Goal: Task Accomplishment & Management: Use online tool/utility

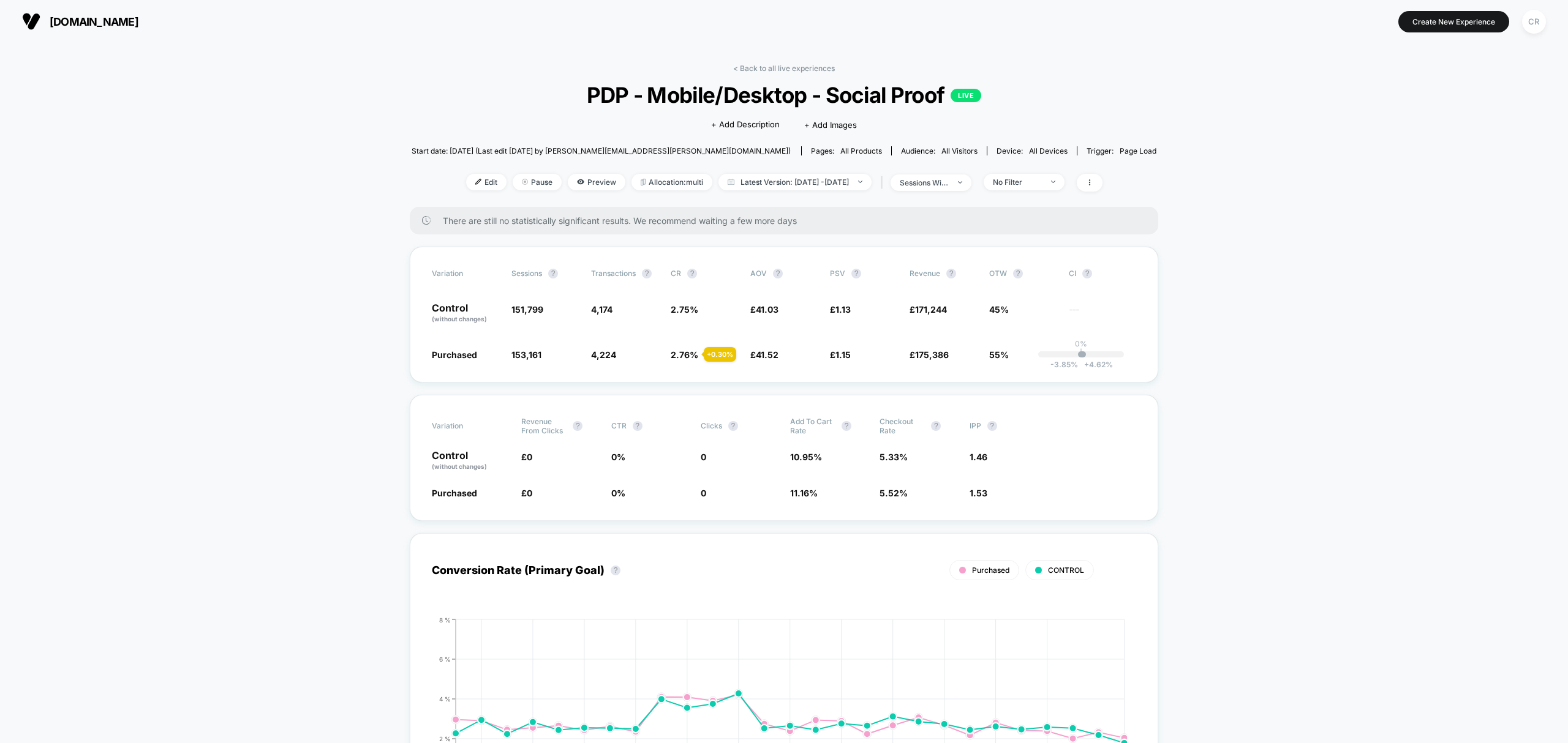
click at [123, 21] on span "neweracap.co.uk" at bounding box center [93, 22] width 89 height 13
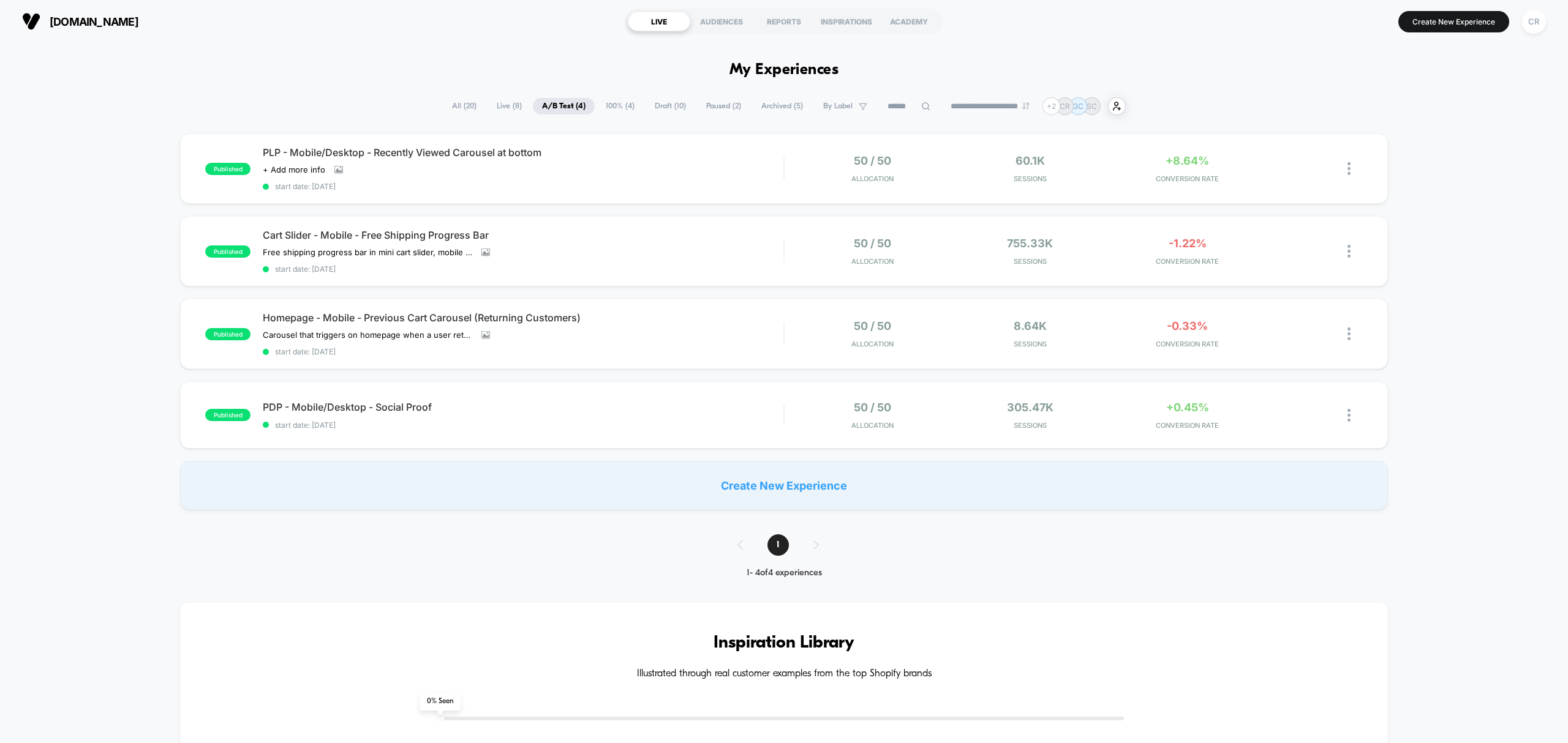
click at [659, 101] on span "Draft ( 10 )" at bounding box center [670, 106] width 49 height 16
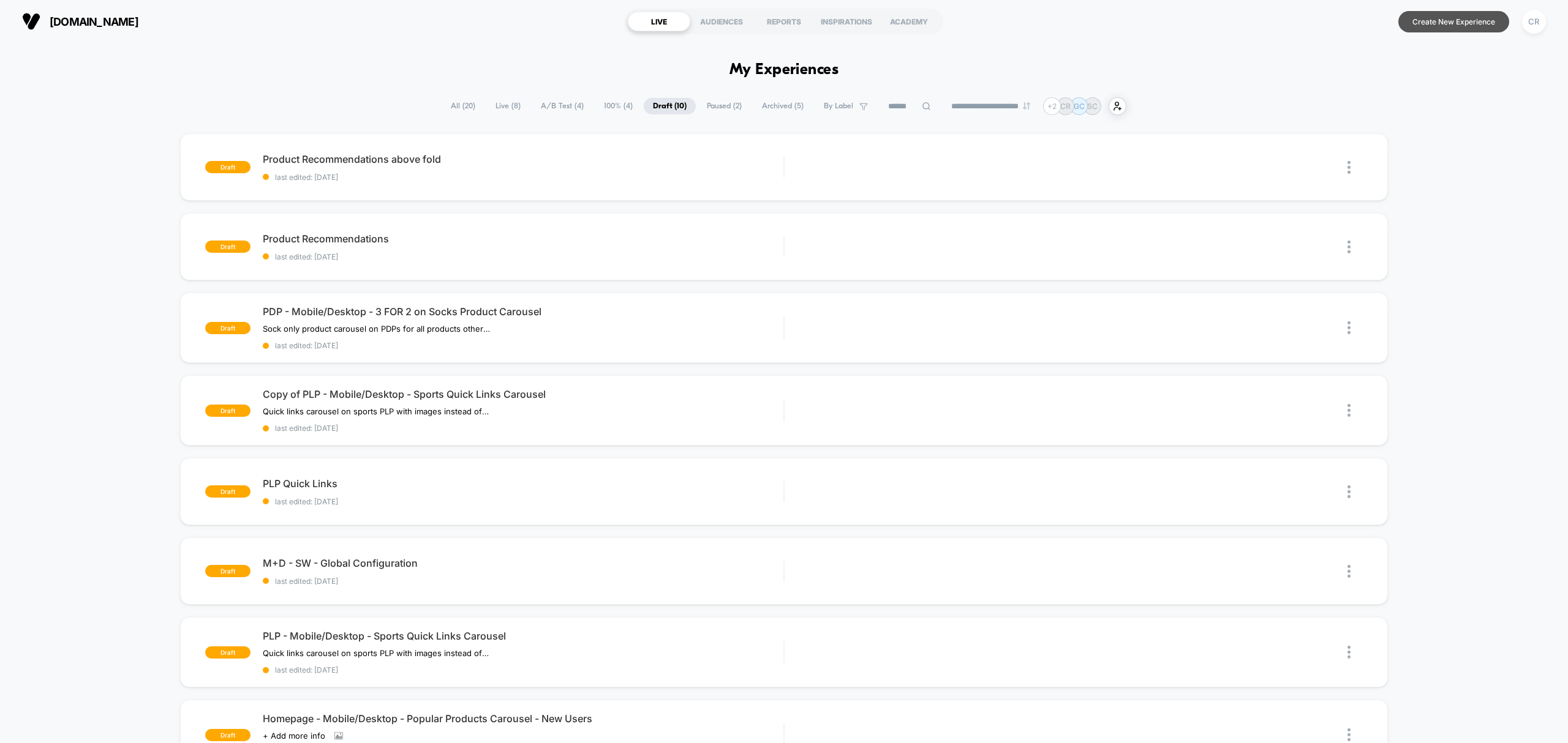
click at [1417, 25] on button "Create New Experience" at bounding box center [1453, 21] width 111 height 21
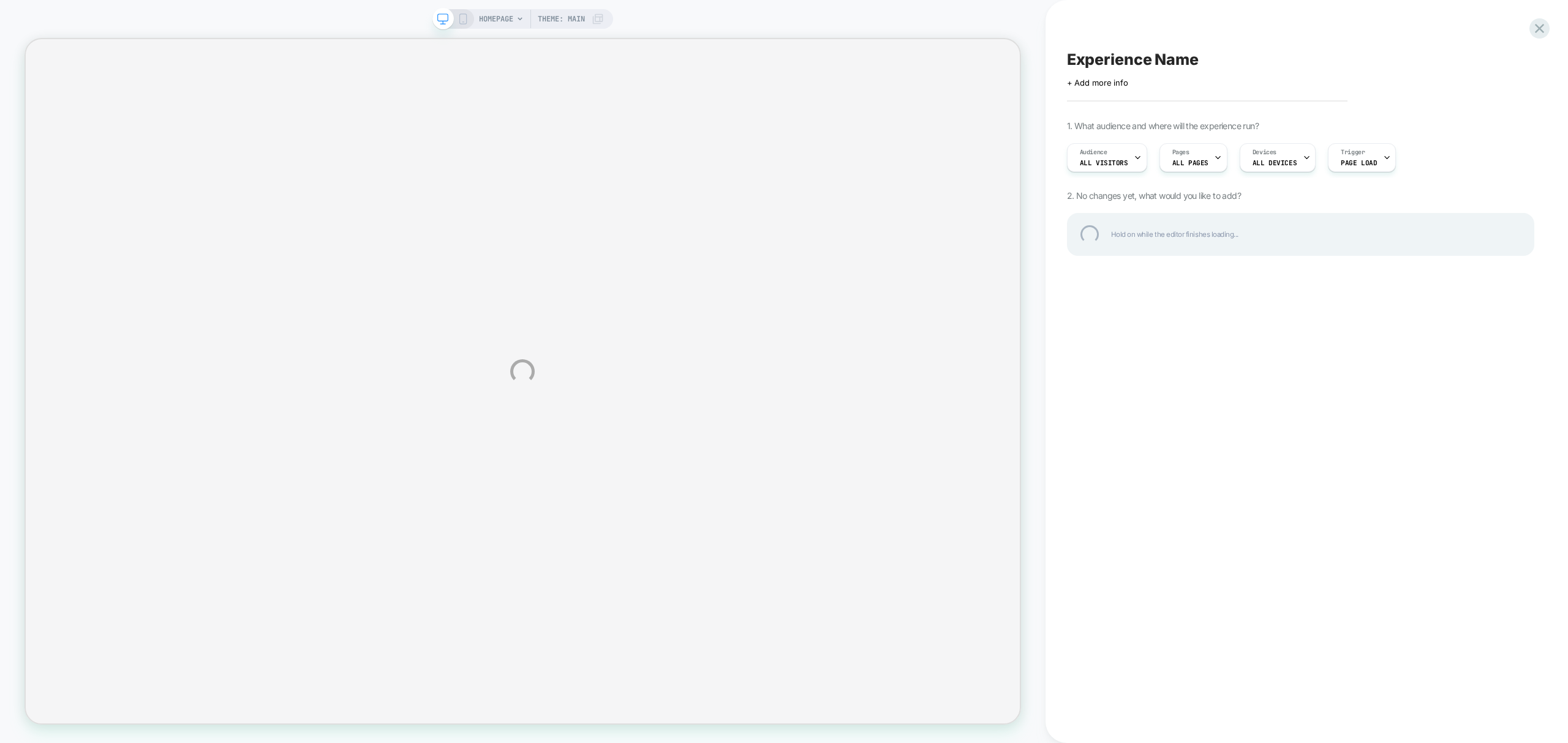
drag, startPoint x: 1413, startPoint y: 50, endPoint x: 1358, endPoint y: 22, distance: 61.7
click at [1358, 22] on div "HOMEPAGE Theme: MAIN Experience Name Click to edit experience details + Add mor…" at bounding box center [784, 371] width 1568 height 743
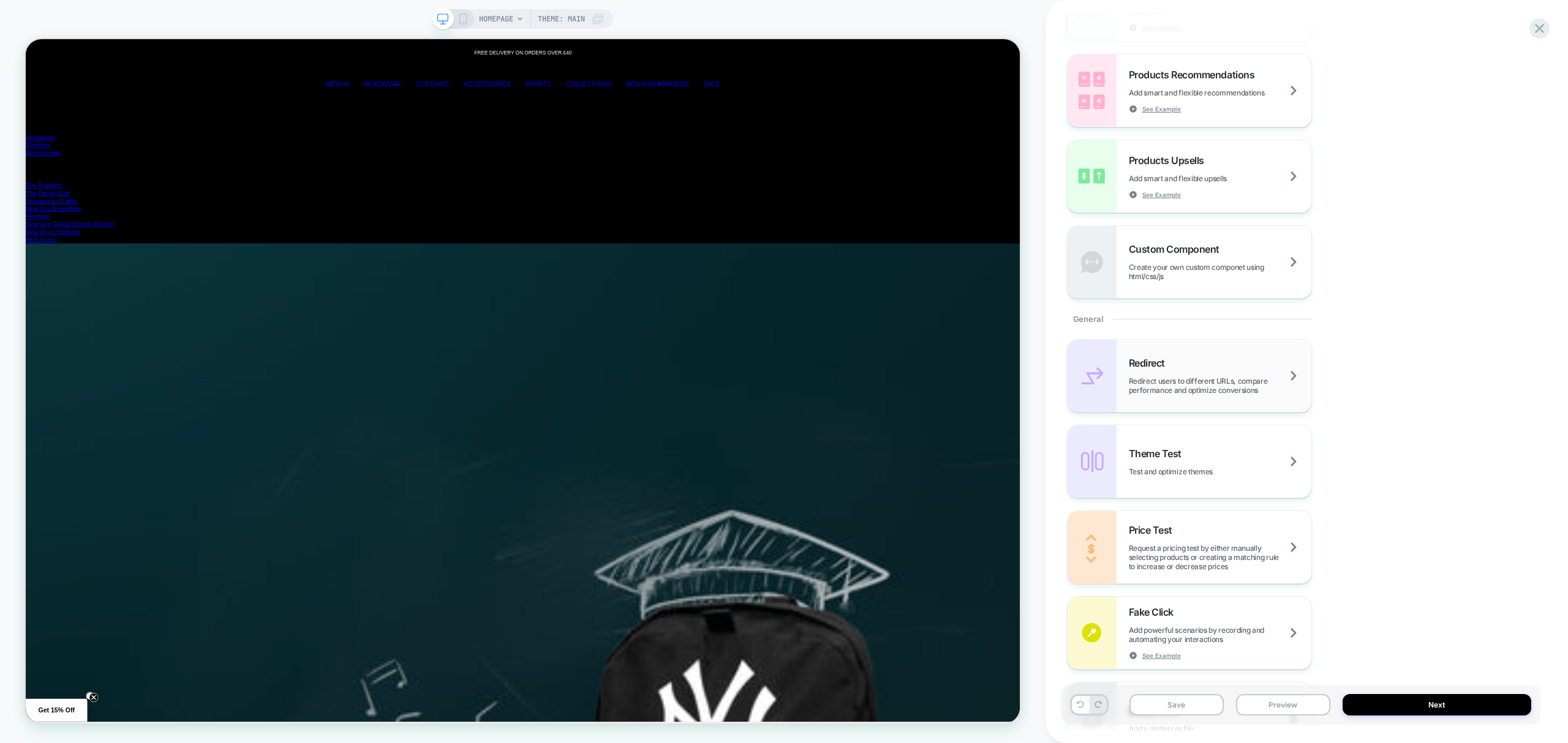
scroll to position [0, 5307]
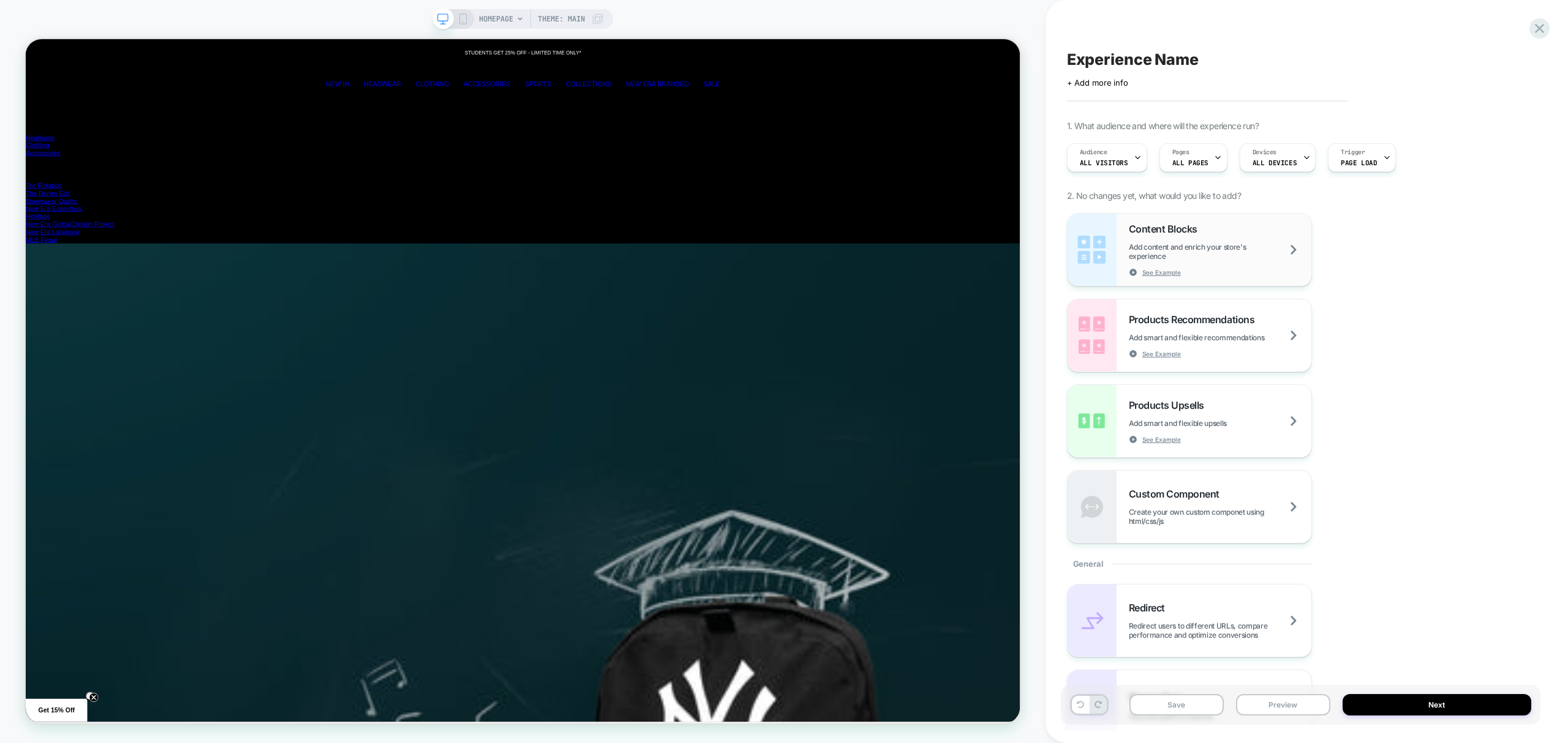
scroll to position [0, 0]
click at [1211, 237] on div "Content Blocks Add content and enrich your store's experience See Example" at bounding box center [1221, 249] width 183 height 54
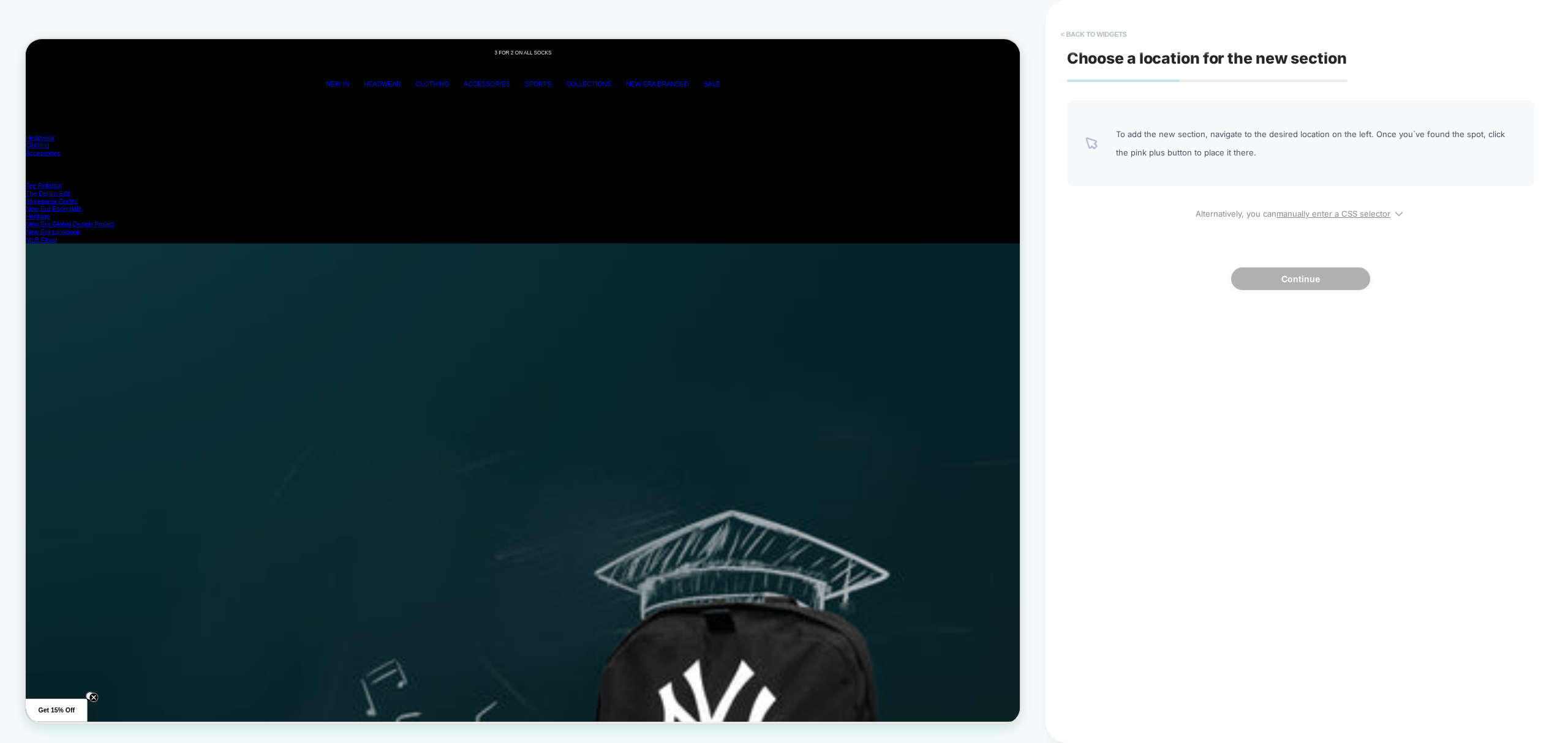
click at [1069, 26] on button "< Back to widgets" at bounding box center [1093, 34] width 79 height 19
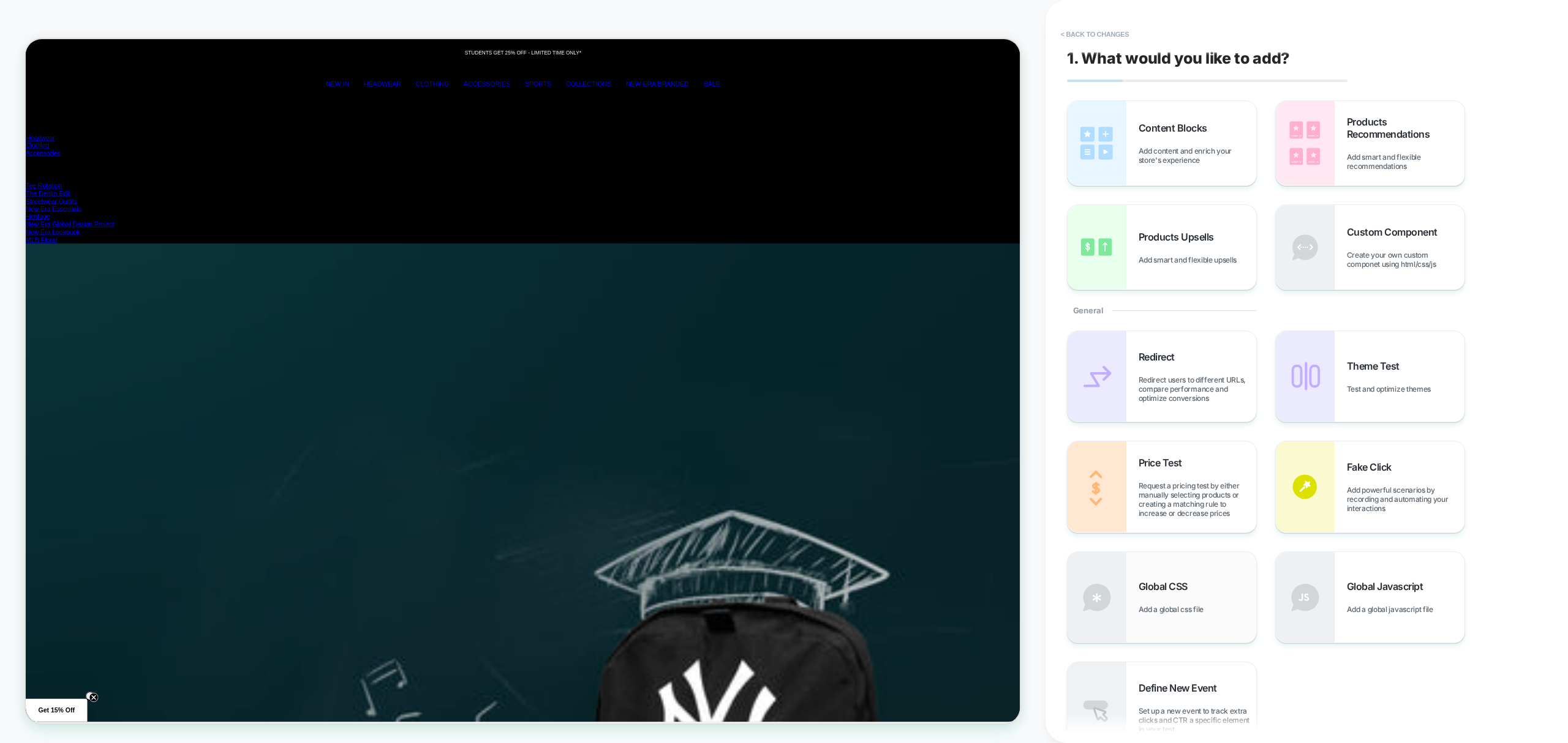
scroll to position [81, 0]
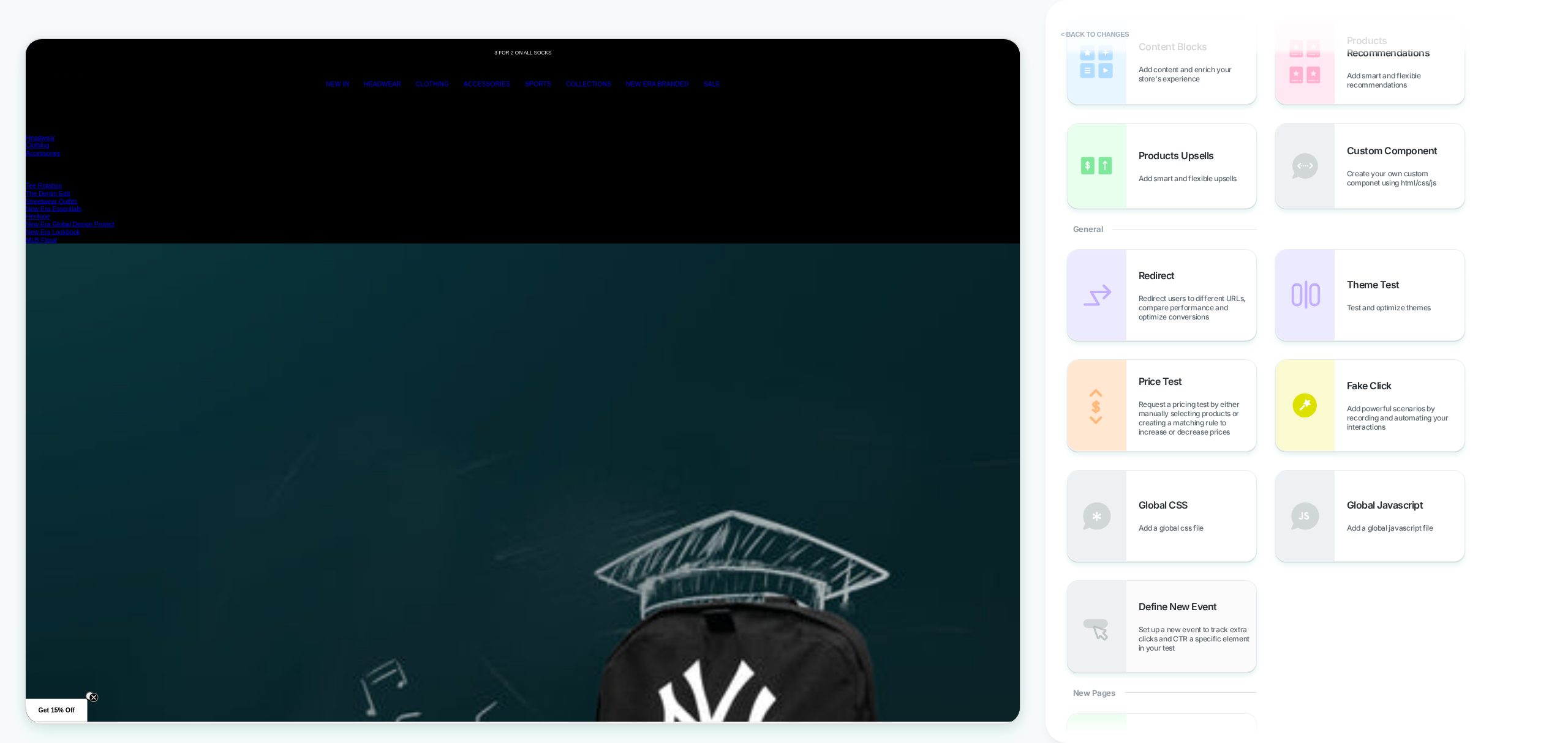
click at [1182, 605] on span "Define New Event" at bounding box center [1180, 606] width 84 height 12
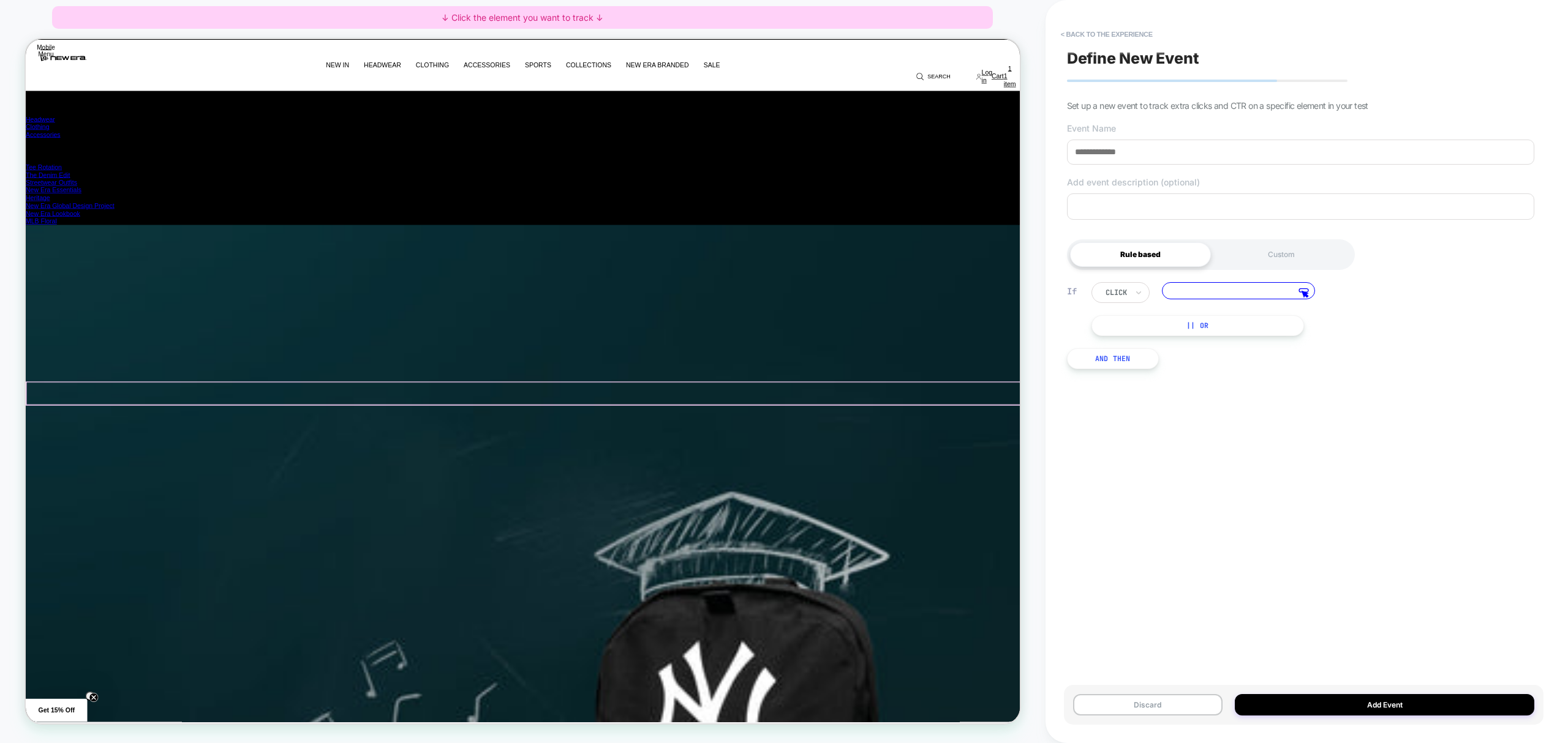
scroll to position [0, 0]
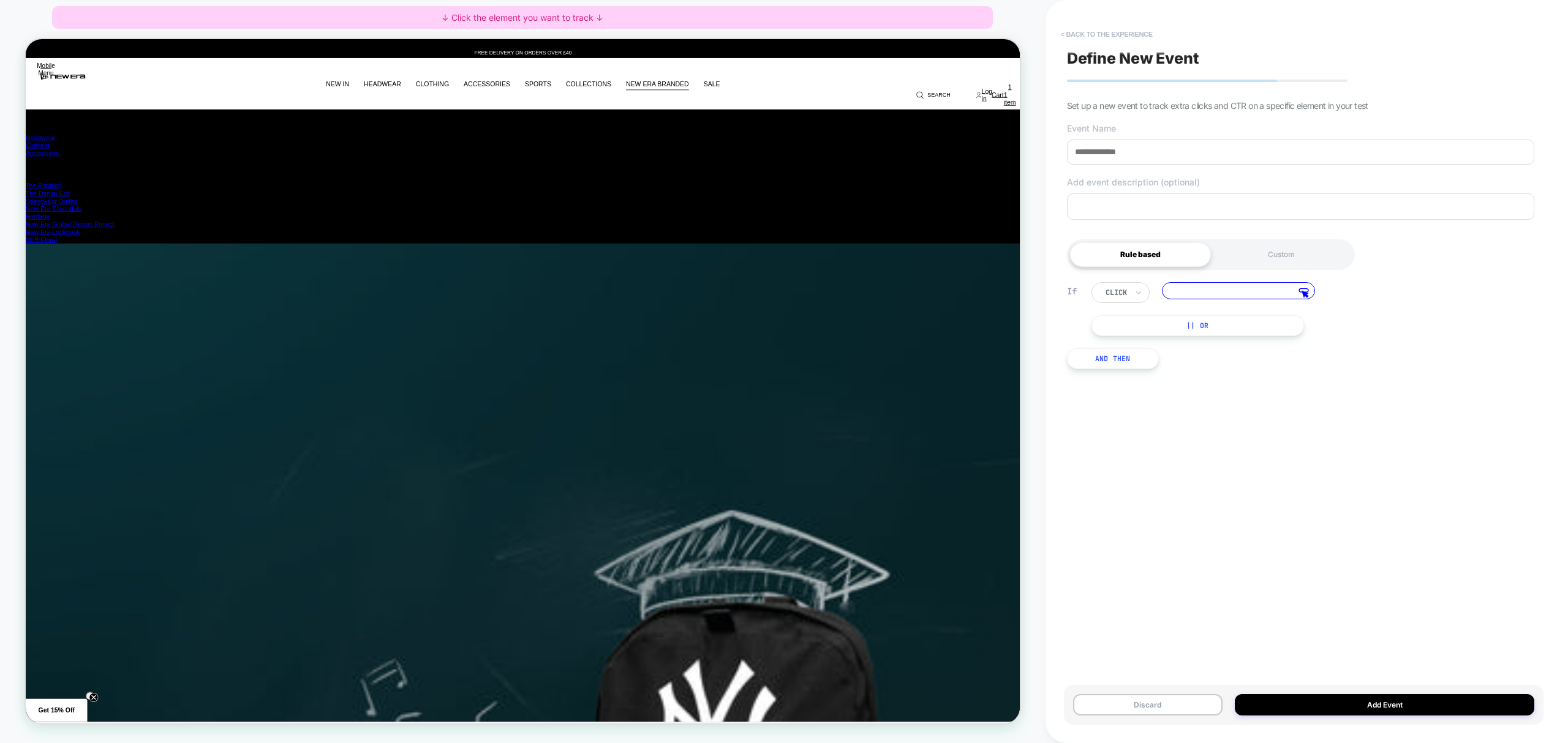
click at [1136, 36] on button "< back to the experience" at bounding box center [1106, 34] width 104 height 19
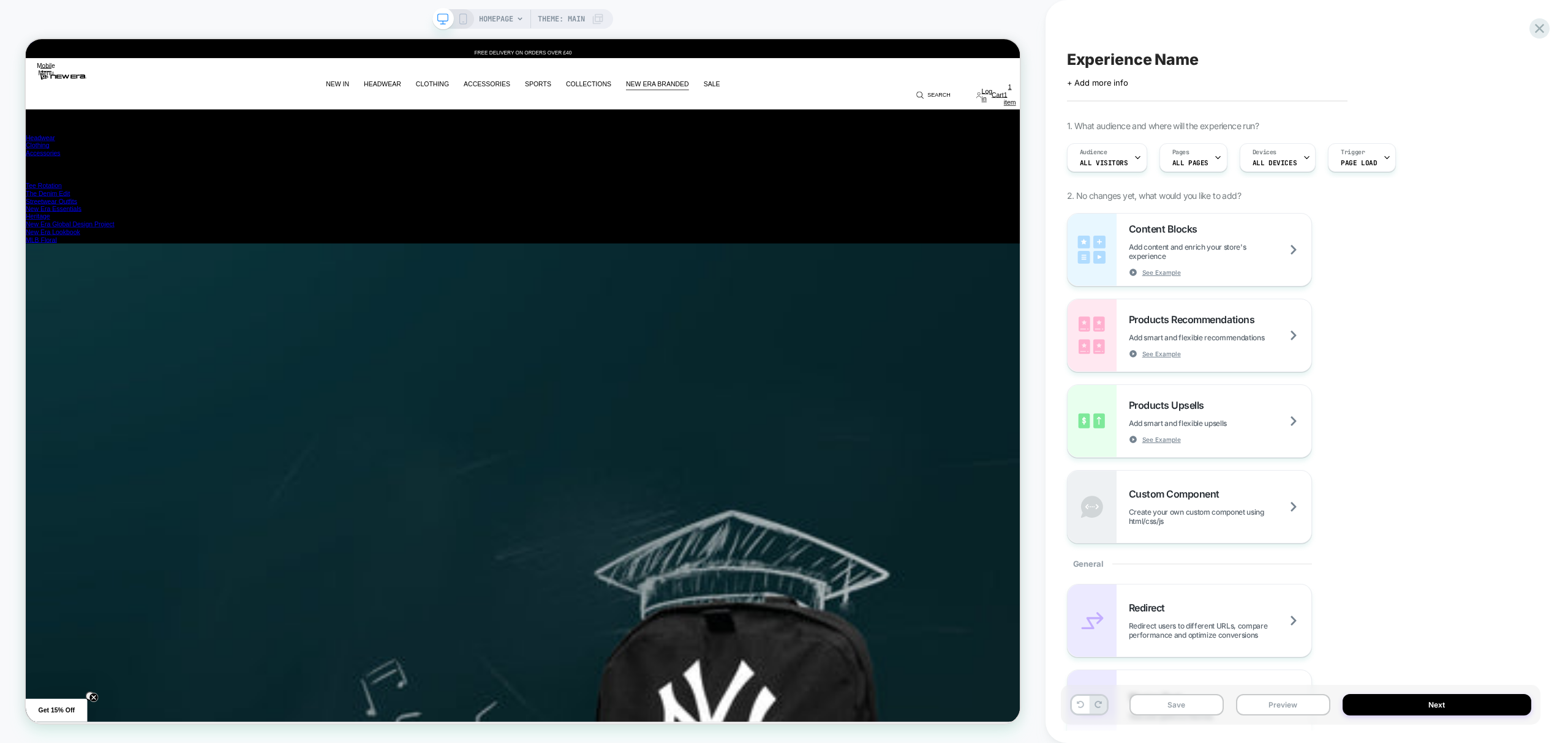
click at [461, 16] on icon at bounding box center [463, 19] width 11 height 11
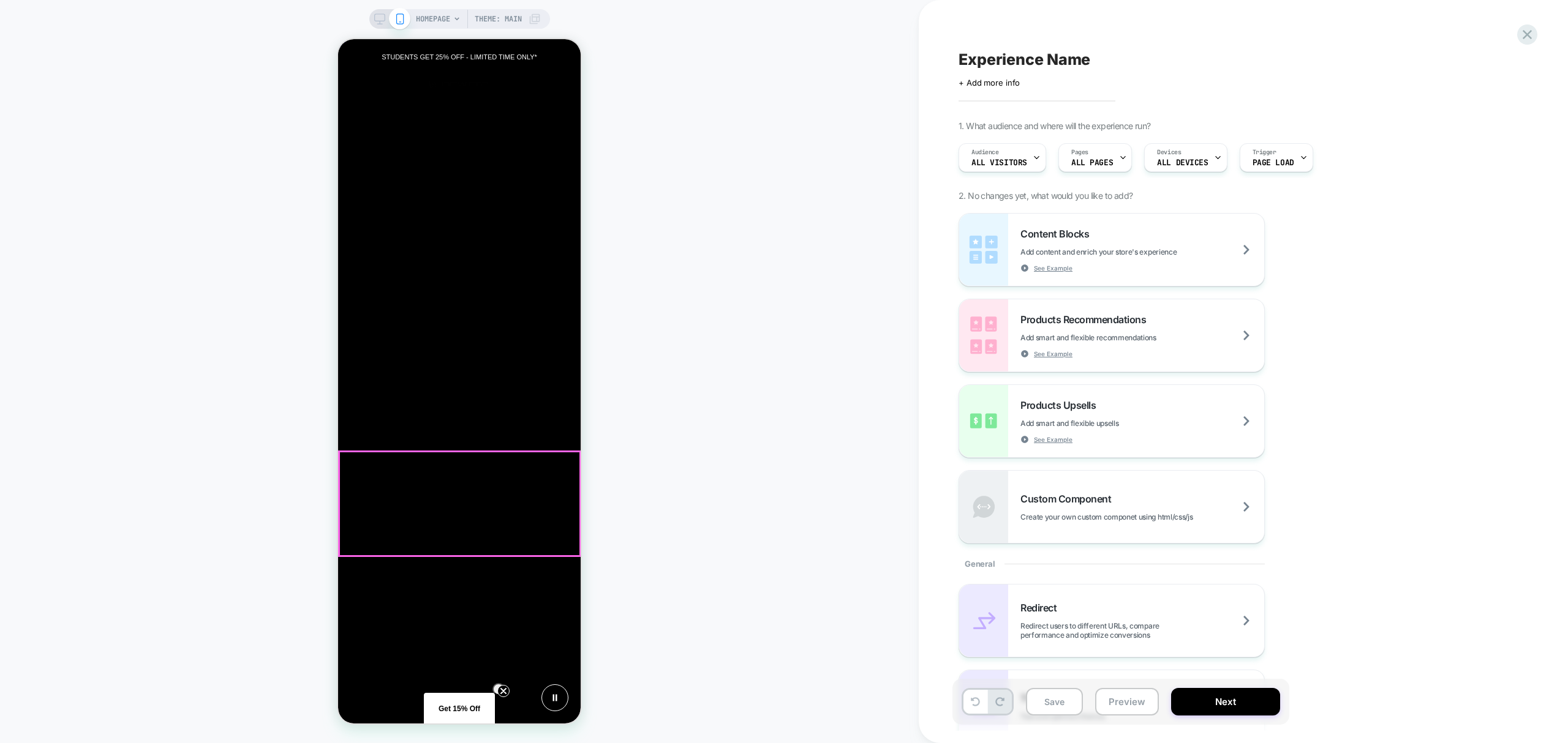
scroll to position [0, 486]
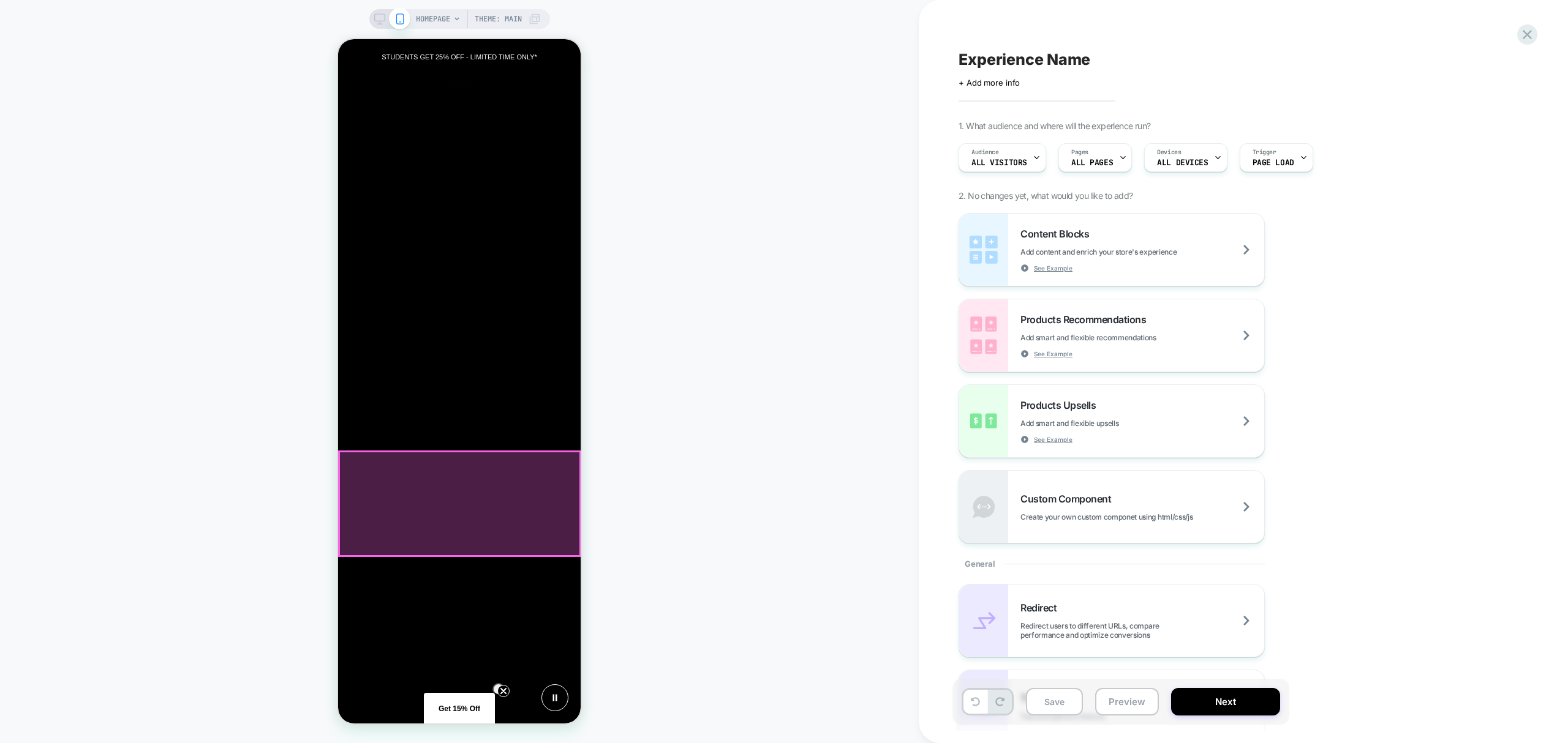
click at [505, 464] on div at bounding box center [459, 504] width 240 height 104
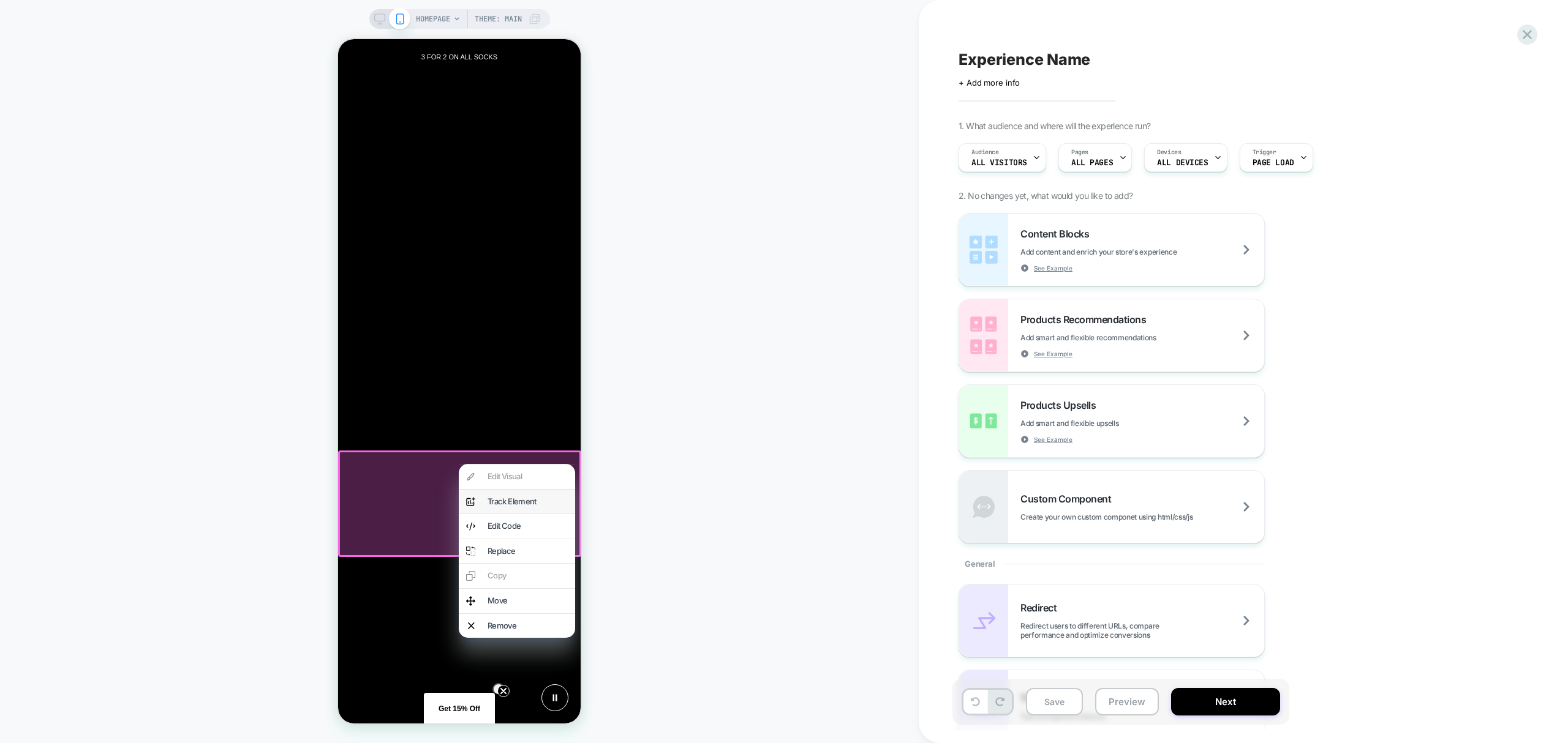
click at [515, 504] on div "Track Element" at bounding box center [528, 502] width 80 height 10
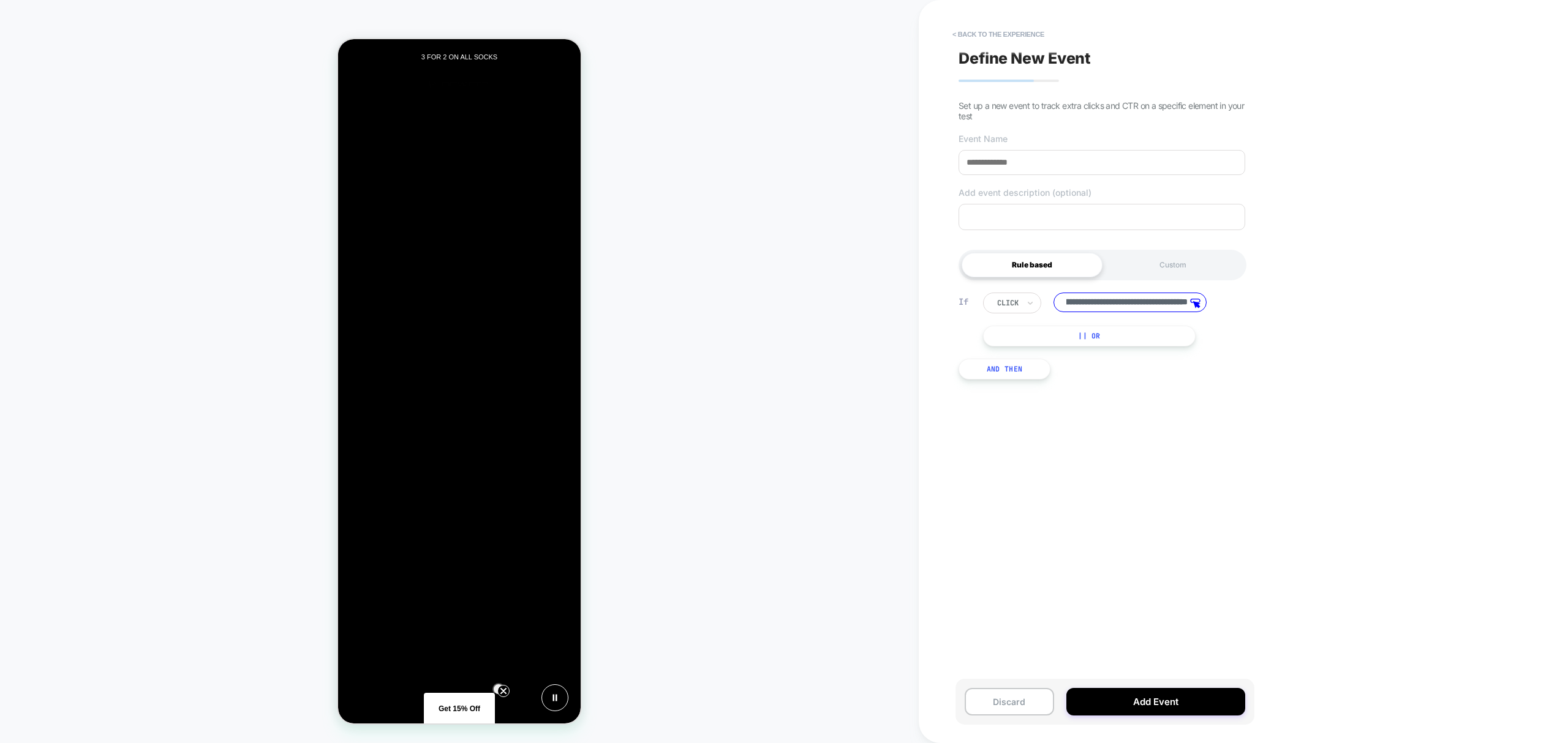
scroll to position [0, 730]
click at [1123, 268] on div "Custom" at bounding box center [1173, 265] width 141 height 25
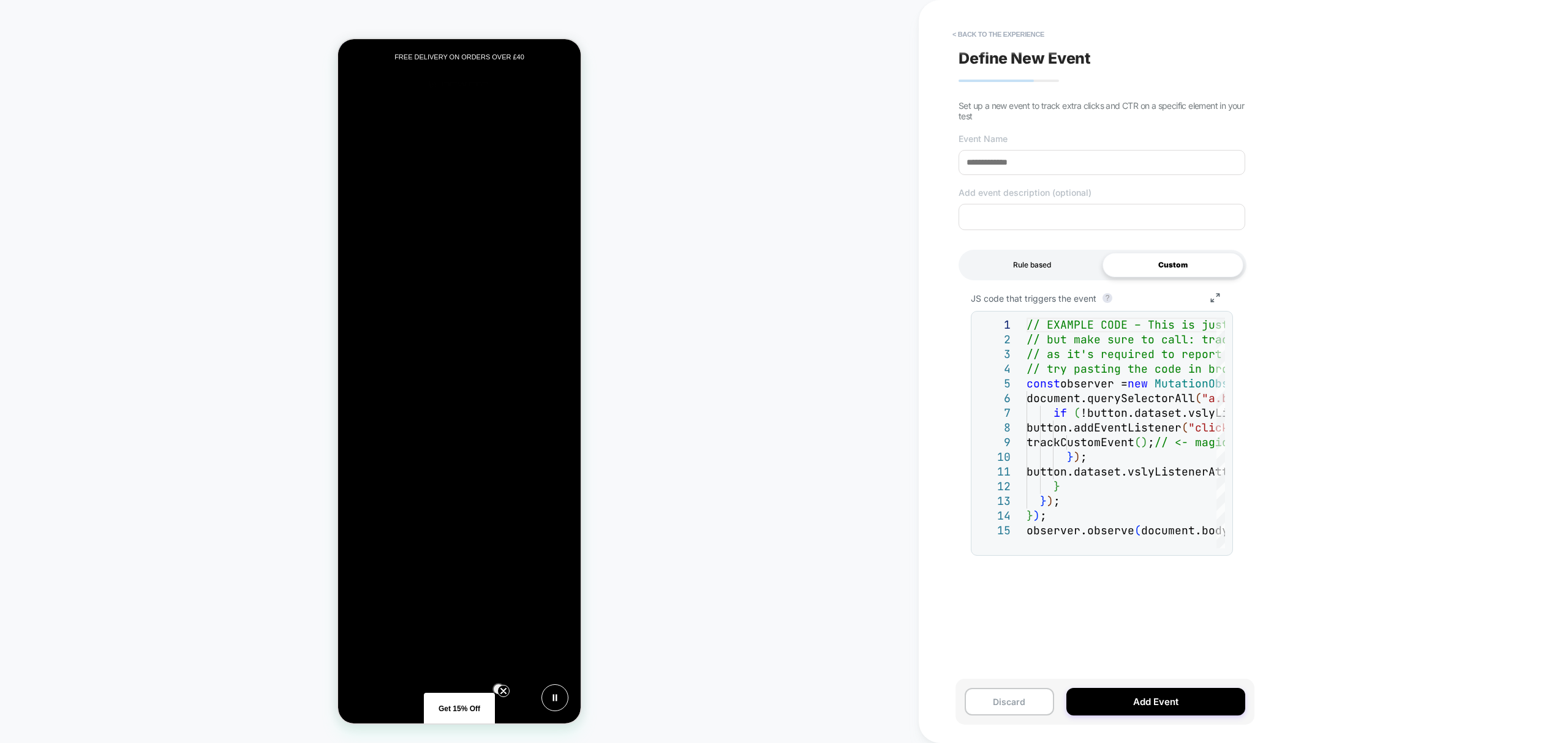
scroll to position [0, 973]
click at [1035, 268] on div "Rule based" at bounding box center [1032, 265] width 141 height 25
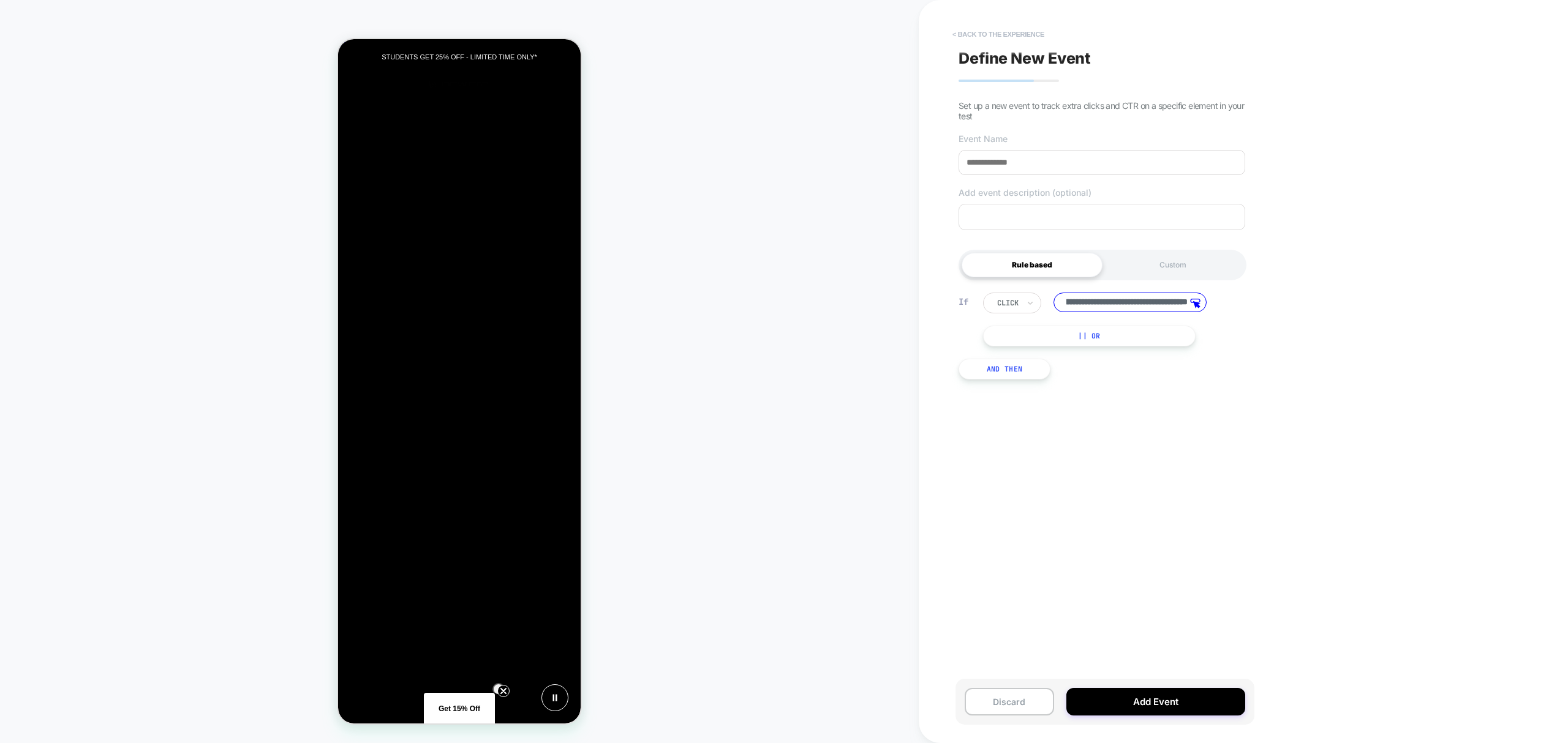
scroll to position [0, 0]
click at [980, 35] on button "< back to the experience" at bounding box center [998, 34] width 104 height 19
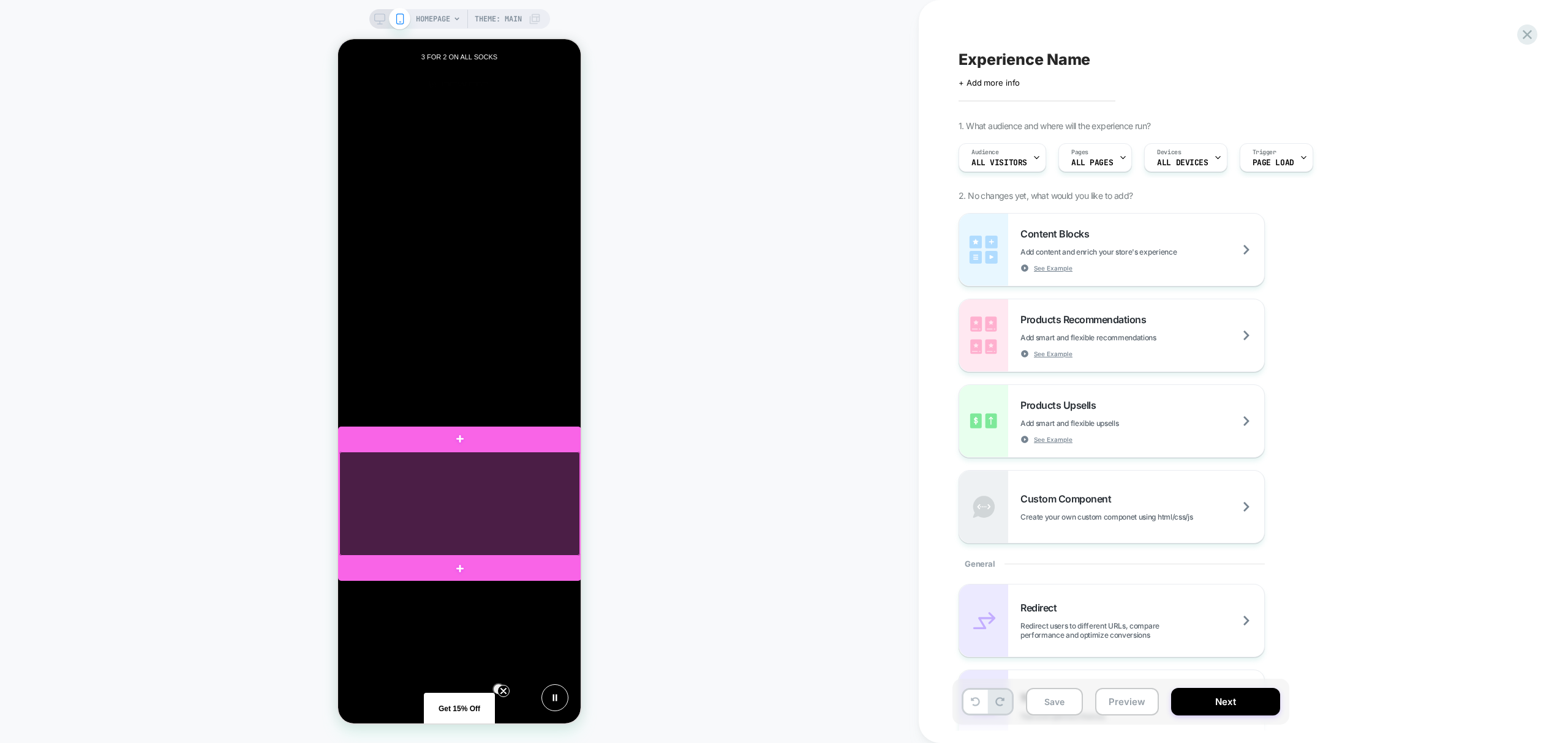
click at [531, 460] on div at bounding box center [459, 504] width 240 height 104
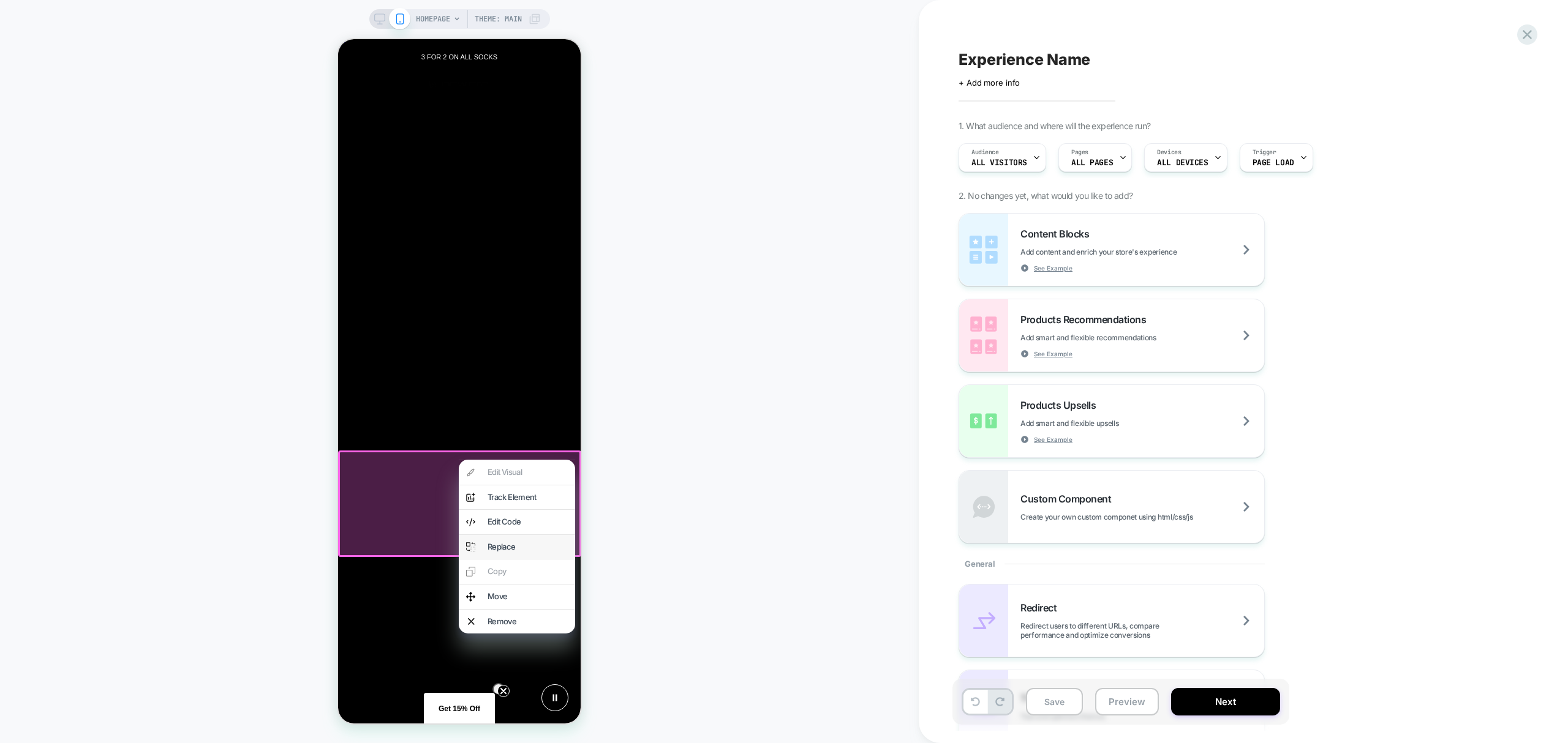
click at [535, 547] on div "Replace" at bounding box center [528, 547] width 80 height 10
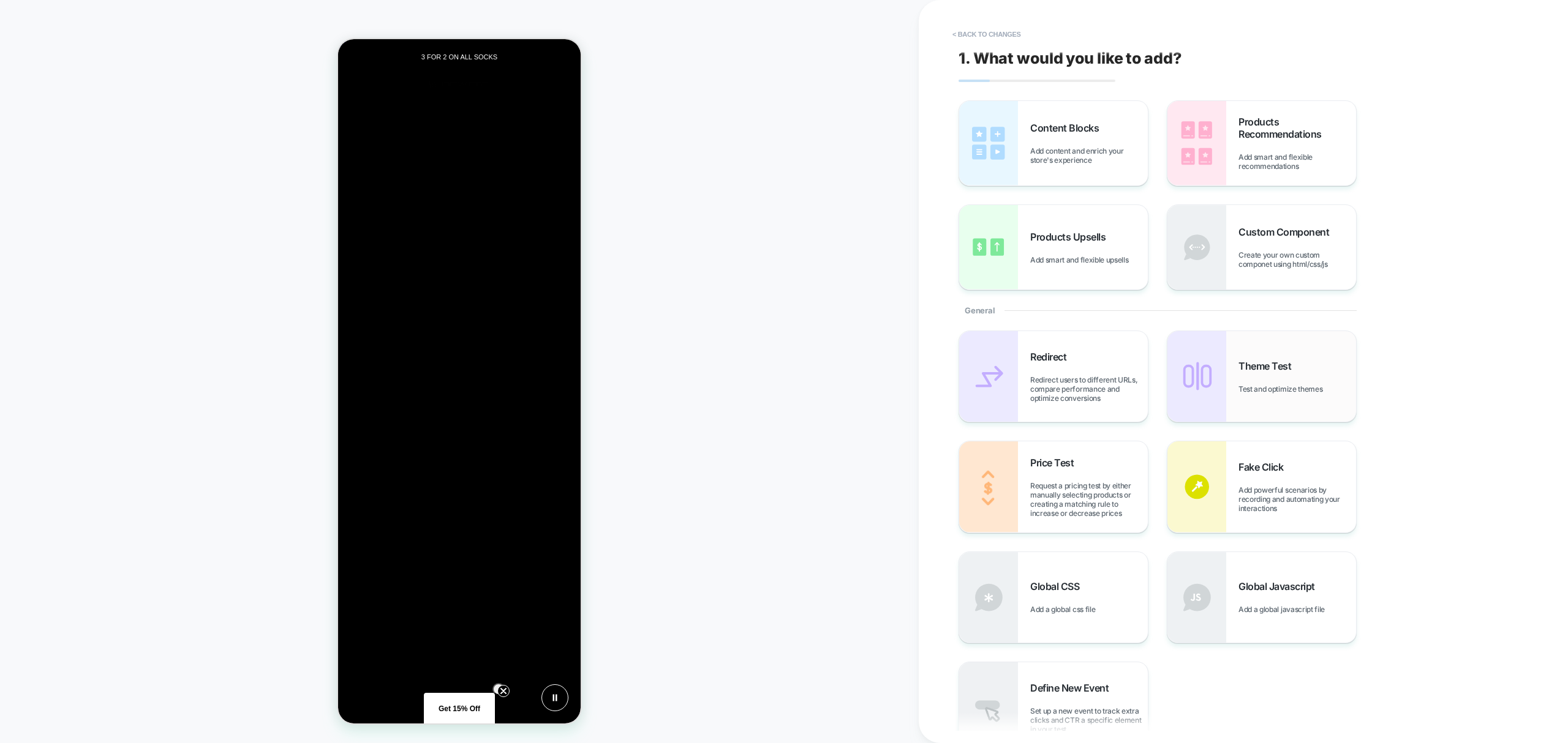
scroll to position [82, 0]
click at [1079, 140] on div "Content Blocks Add content and enrich your store's experience" at bounding box center [1089, 143] width 118 height 43
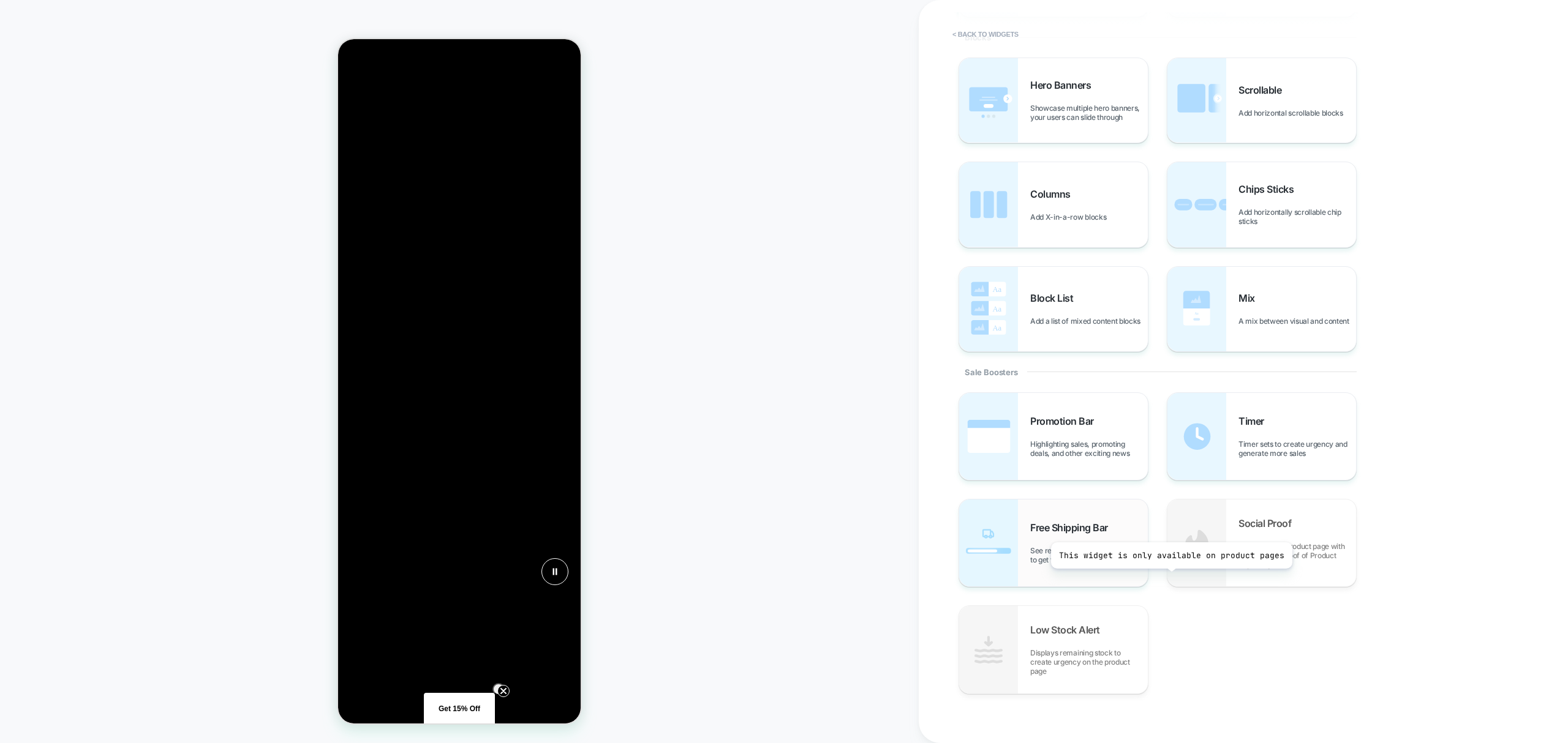
scroll to position [287, 0]
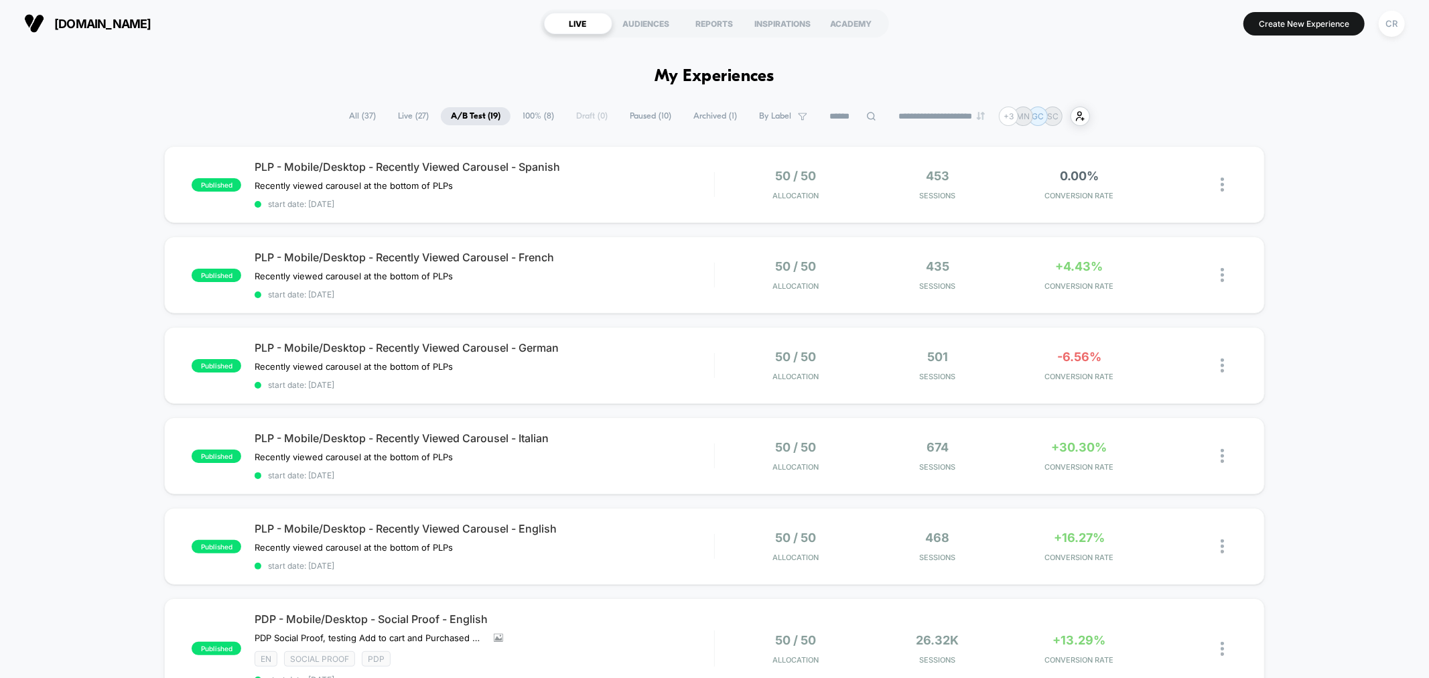
click at [586, 112] on div "**********" at bounding box center [714, 116] width 751 height 19
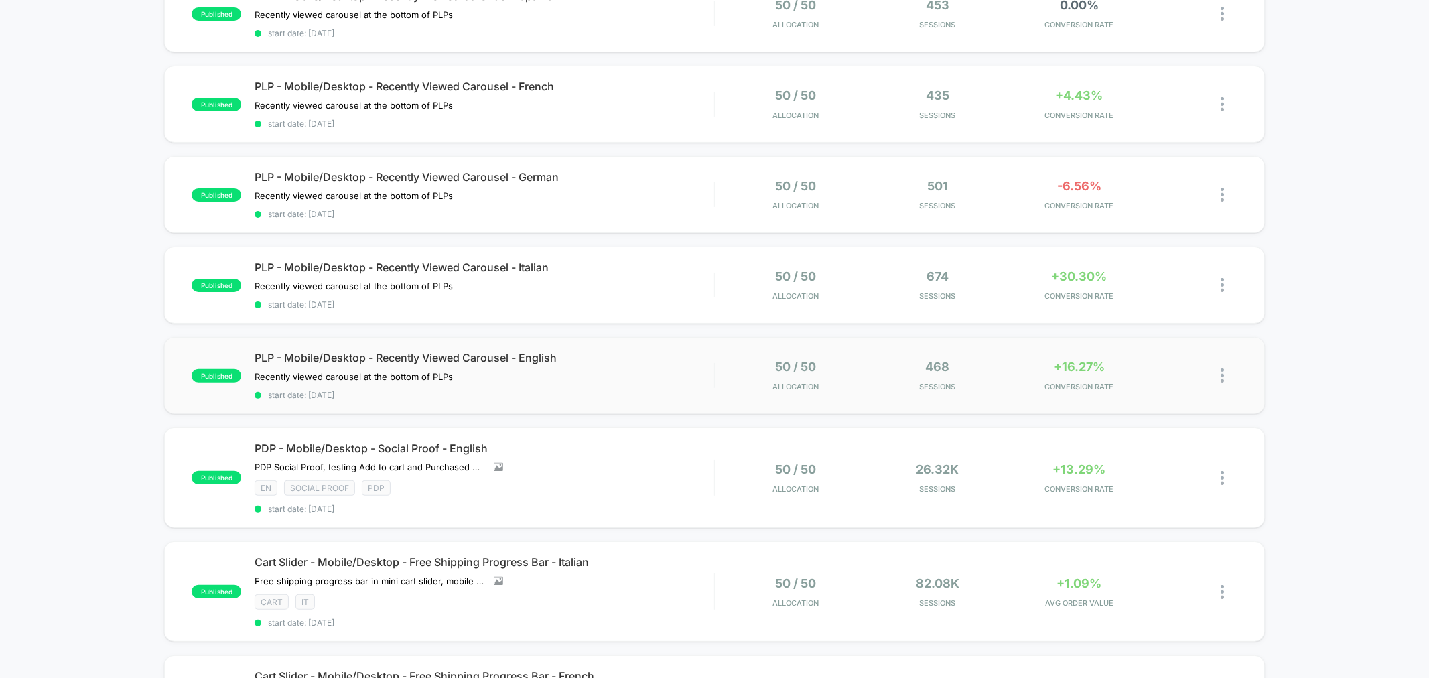
scroll to position [149, 0]
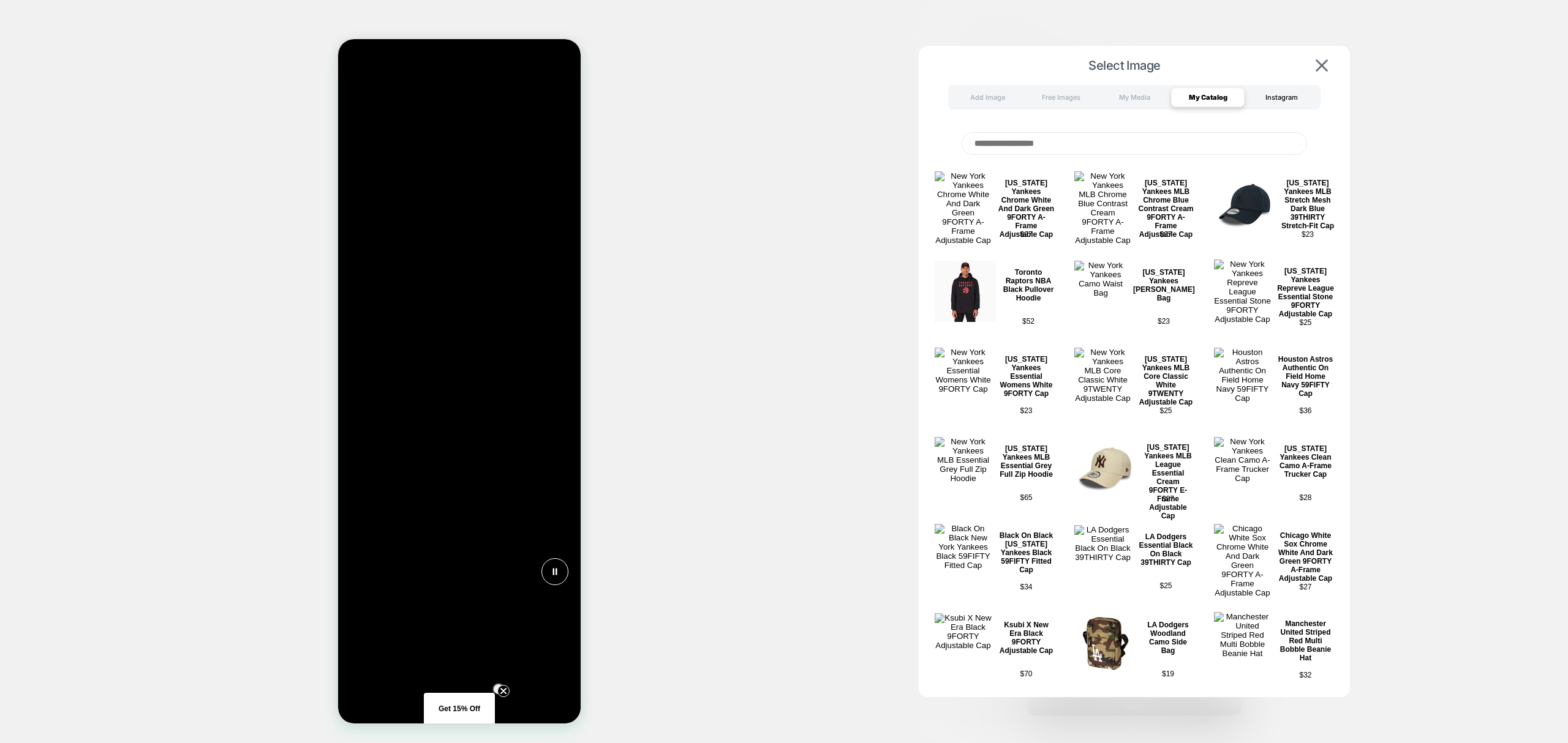
scroll to position [0, 730]
click at [1254, 100] on div "Instagram" at bounding box center [1281, 97] width 73 height 19
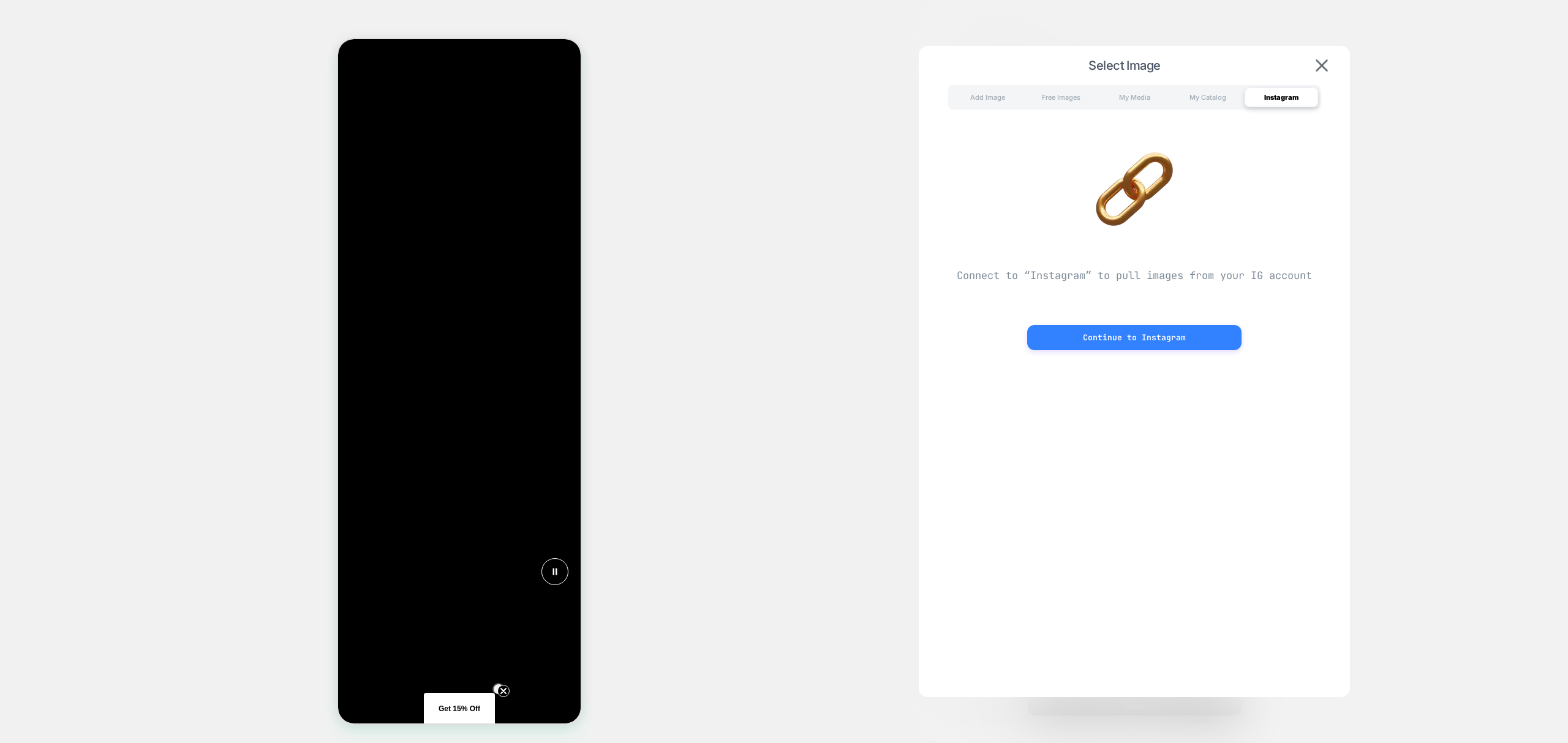
click at [1197, 338] on button "Continue to Instagram" at bounding box center [1134, 337] width 214 height 25
click at [1200, 97] on div "My Catalog" at bounding box center [1208, 97] width 73 height 19
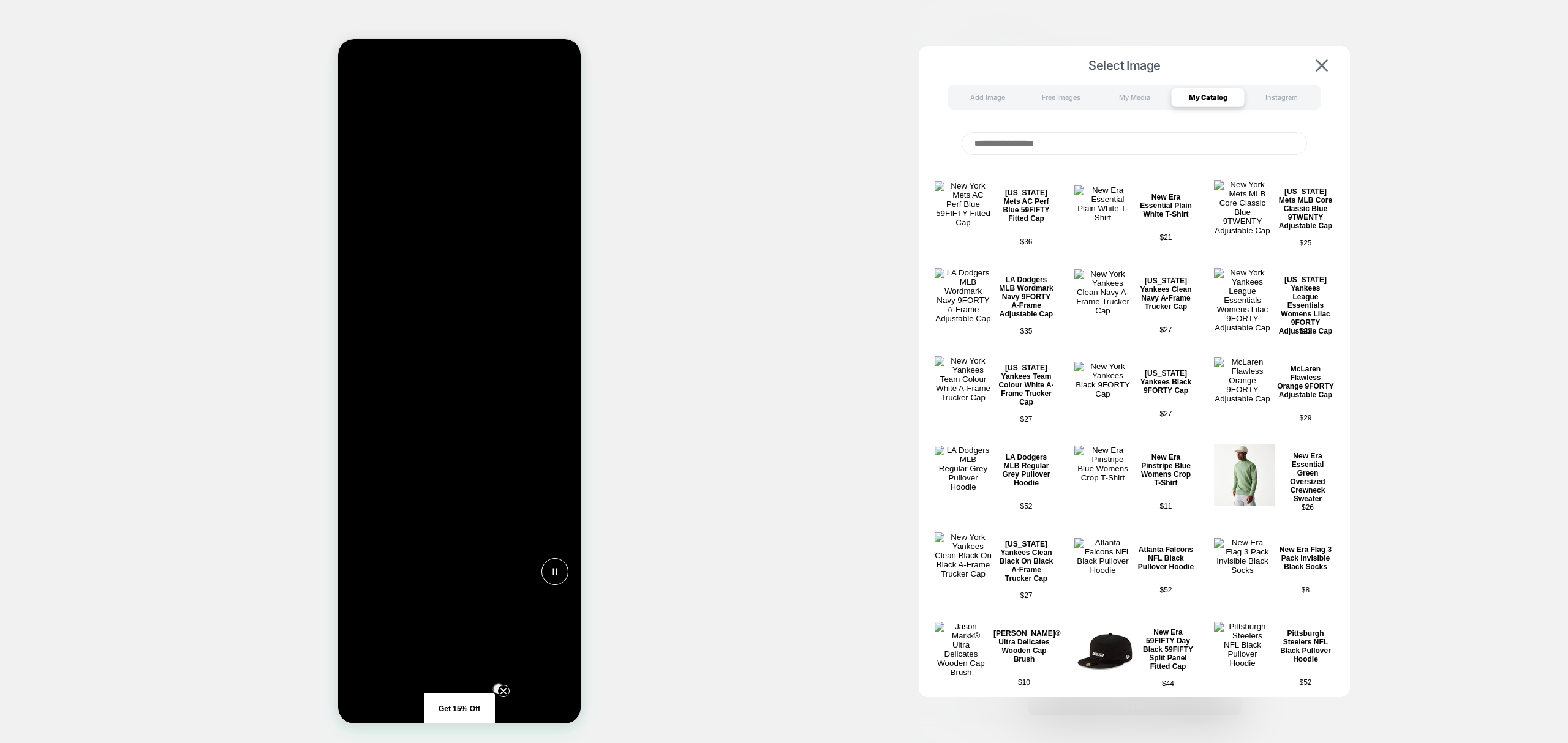
scroll to position [10037, 0]
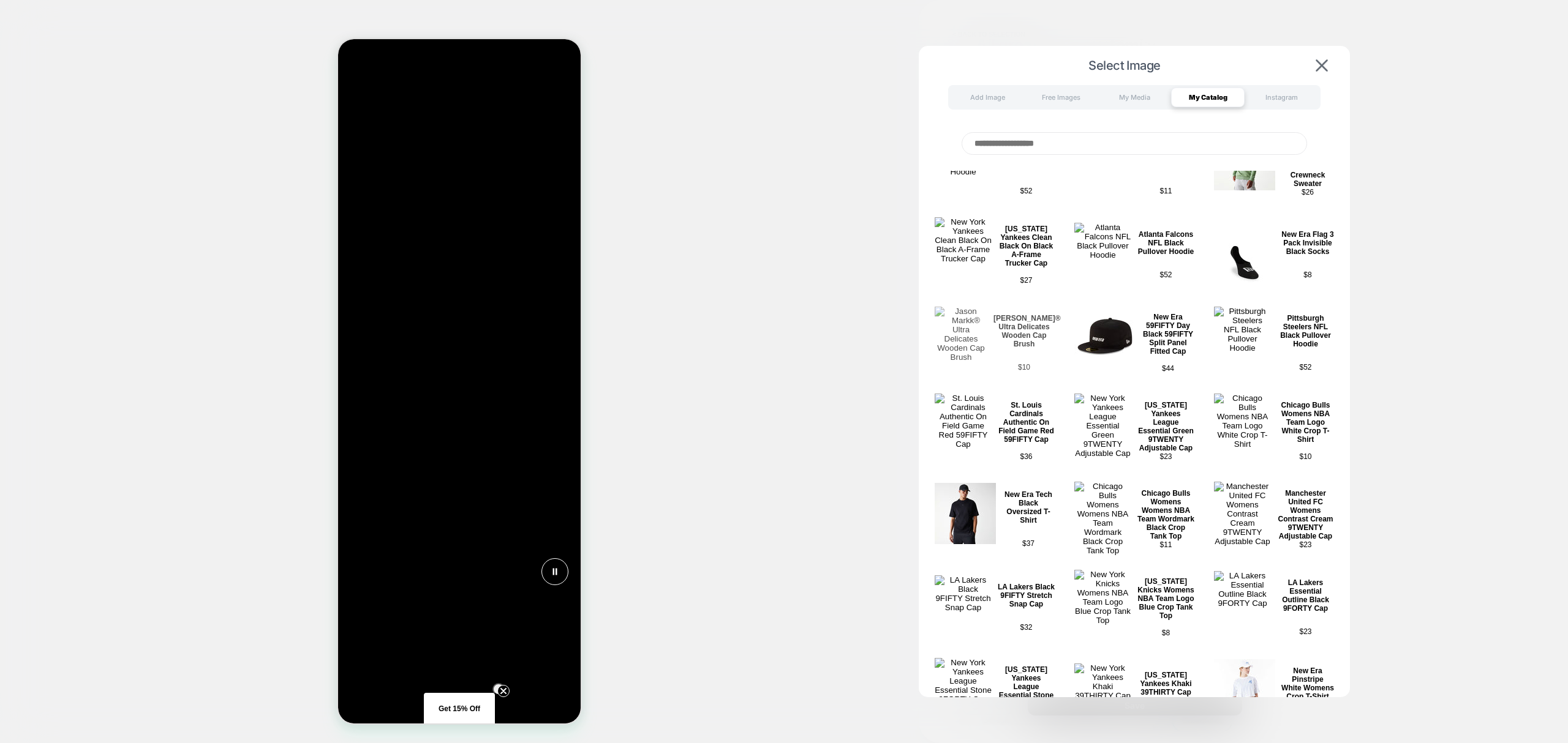
click at [973, 307] on img at bounding box center [961, 334] width 53 height 55
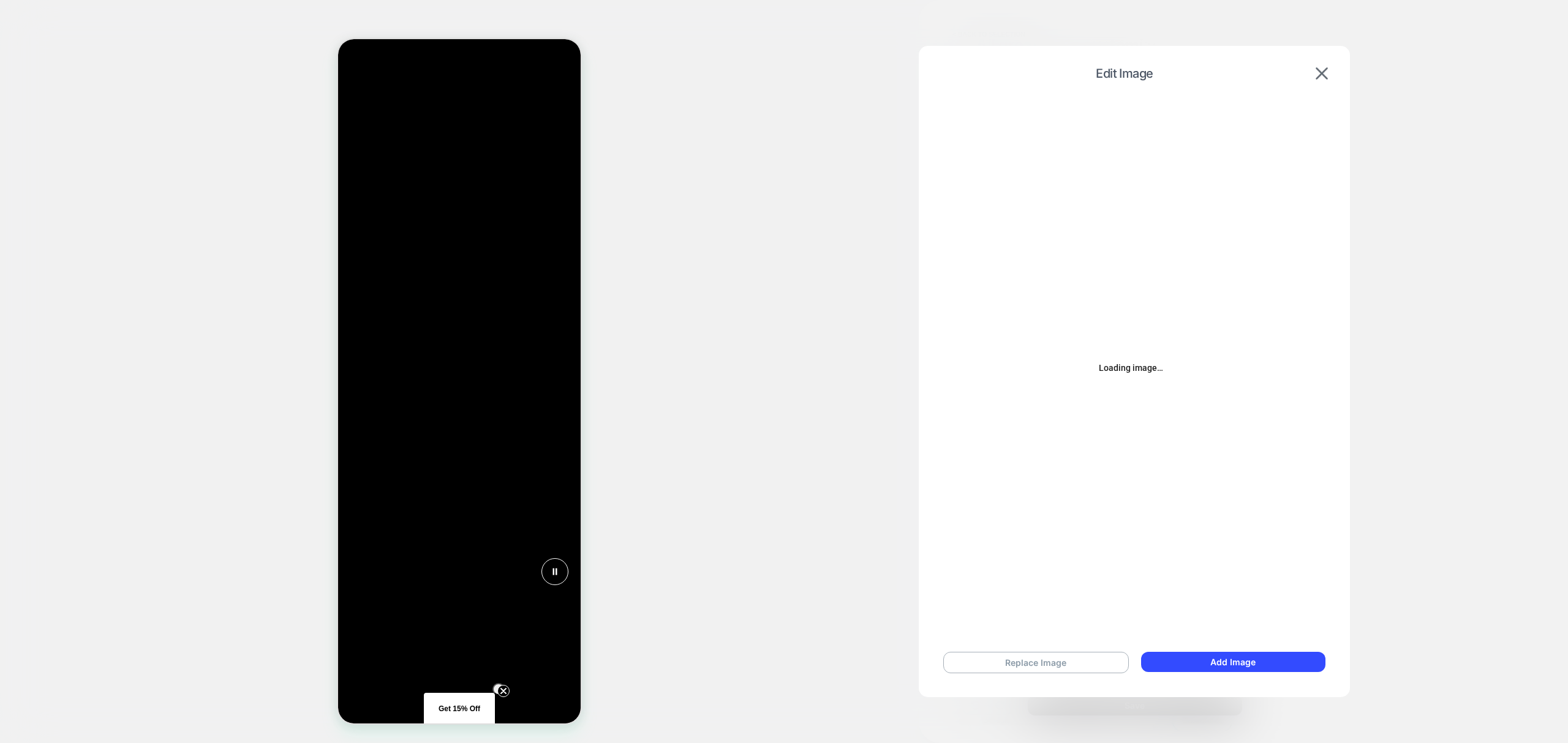
scroll to position [0, 973]
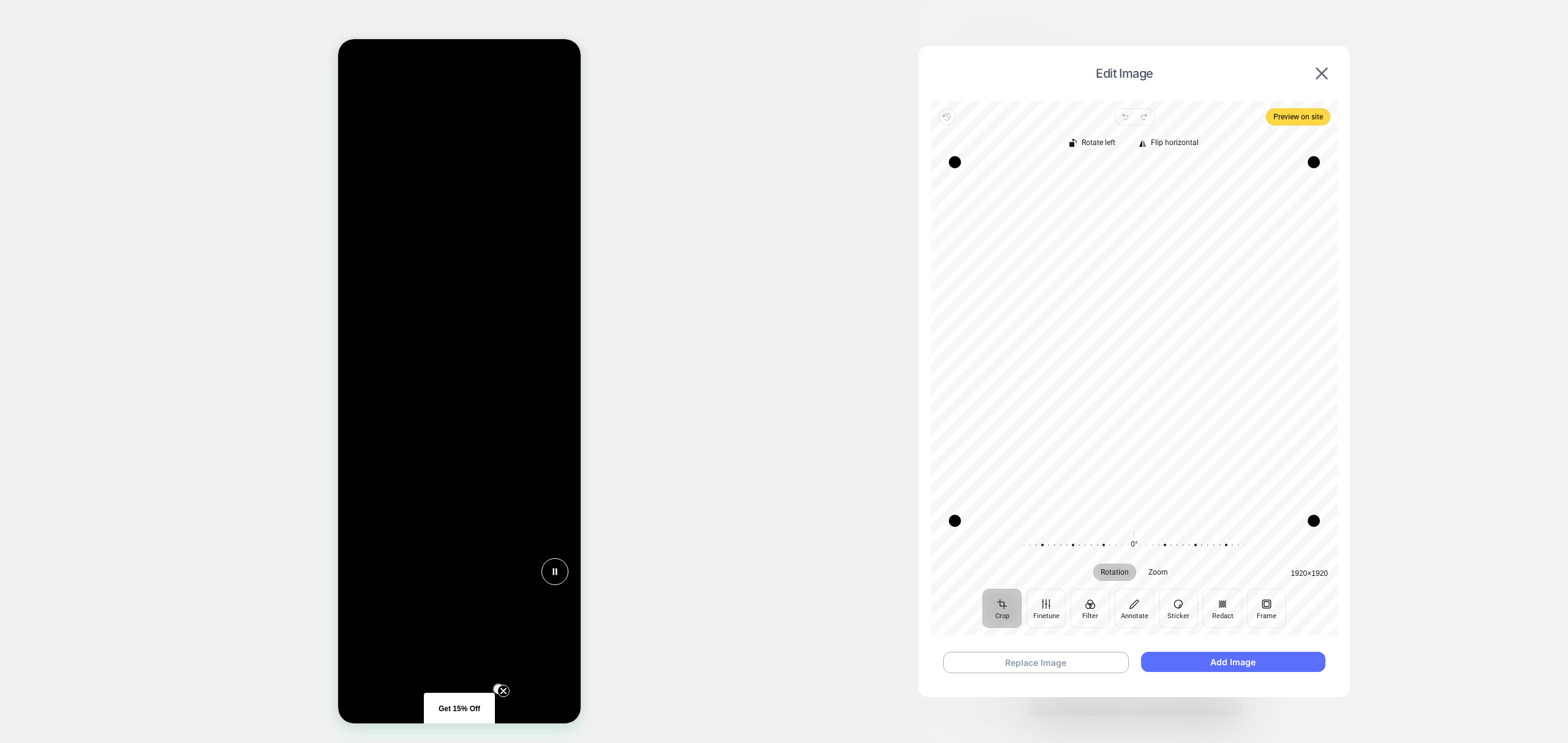
click at [1197, 652] on button "Add Image" at bounding box center [1233, 662] width 185 height 20
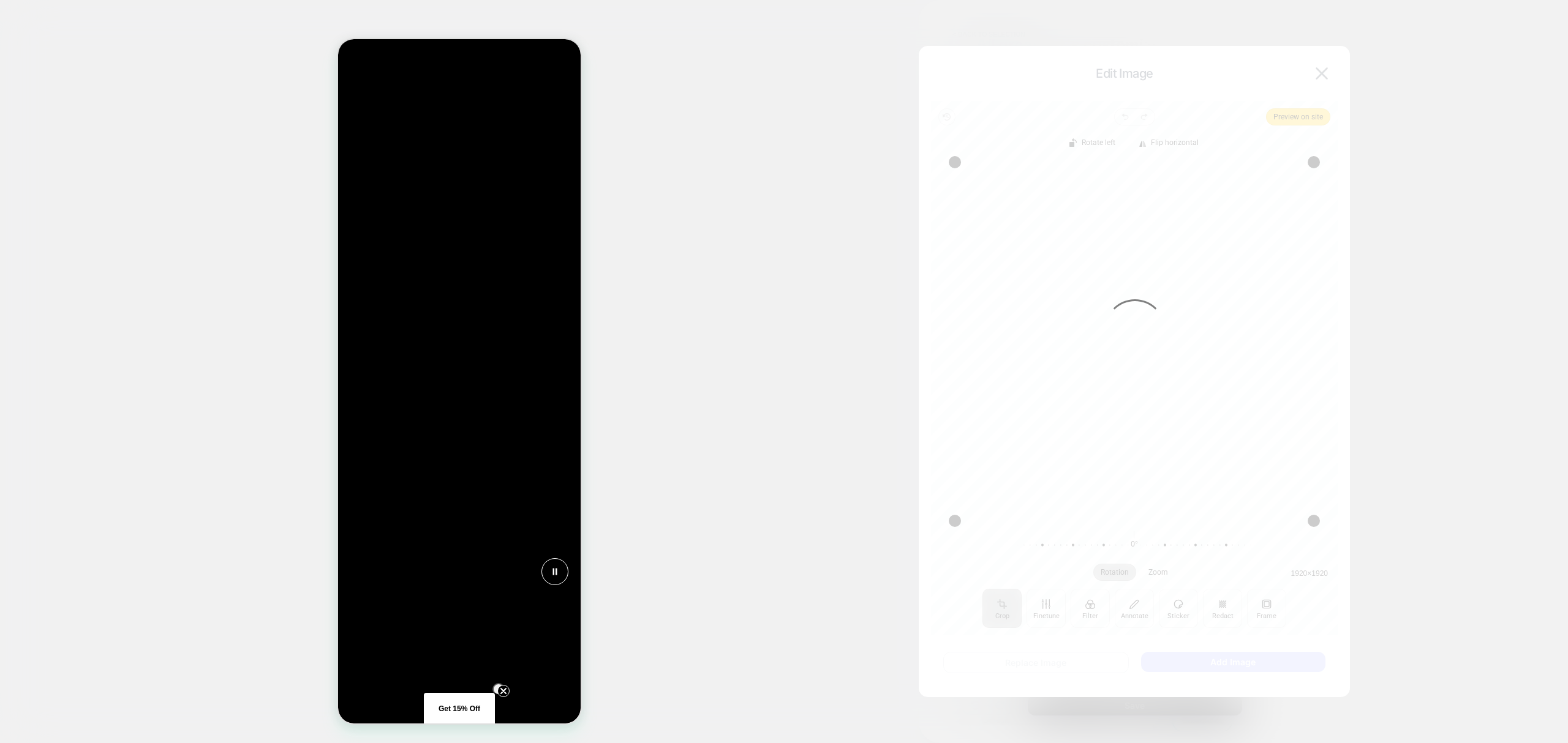
scroll to position [0, 0]
type textarea "*"
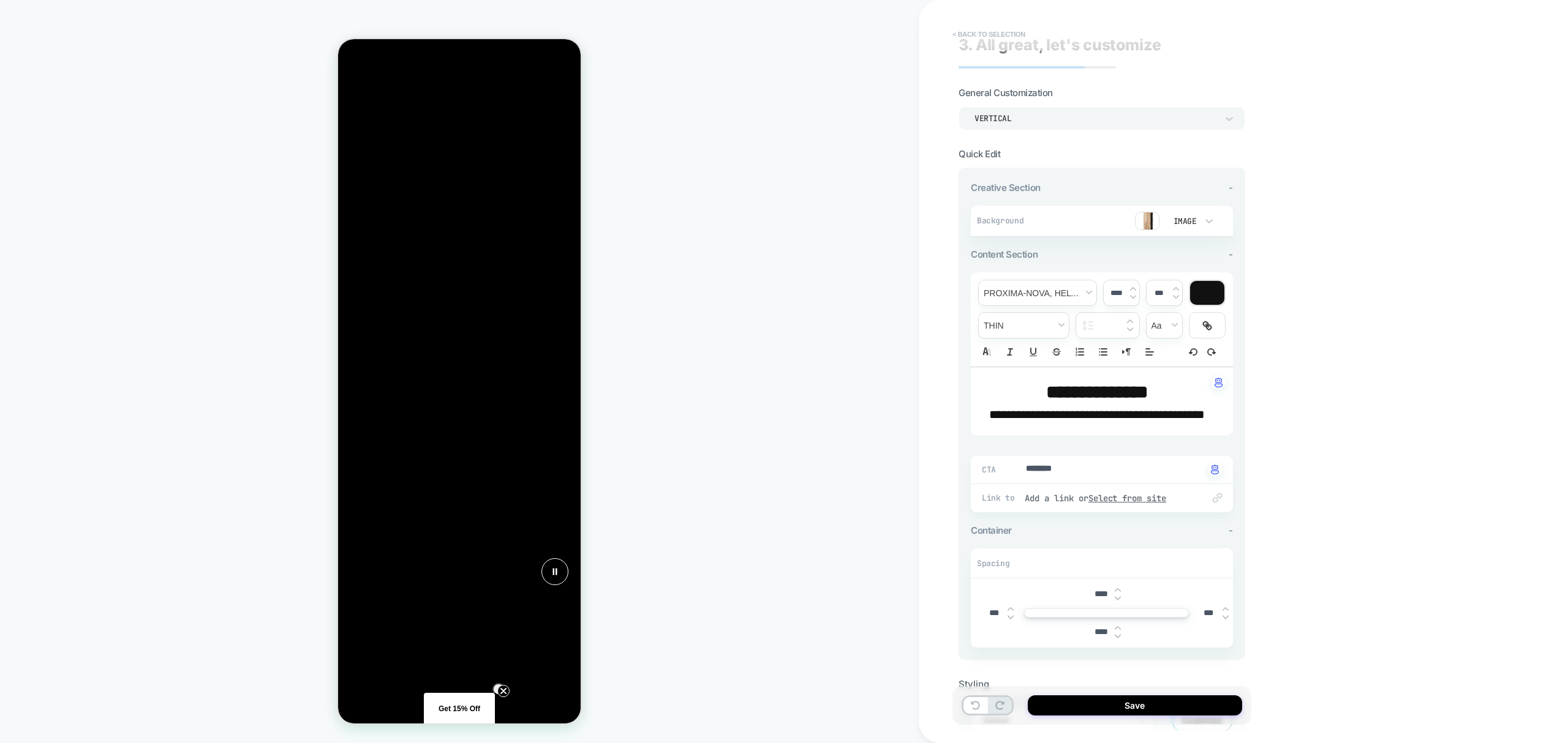
click at [974, 30] on button "< Back to selection" at bounding box center [988, 34] width 85 height 19
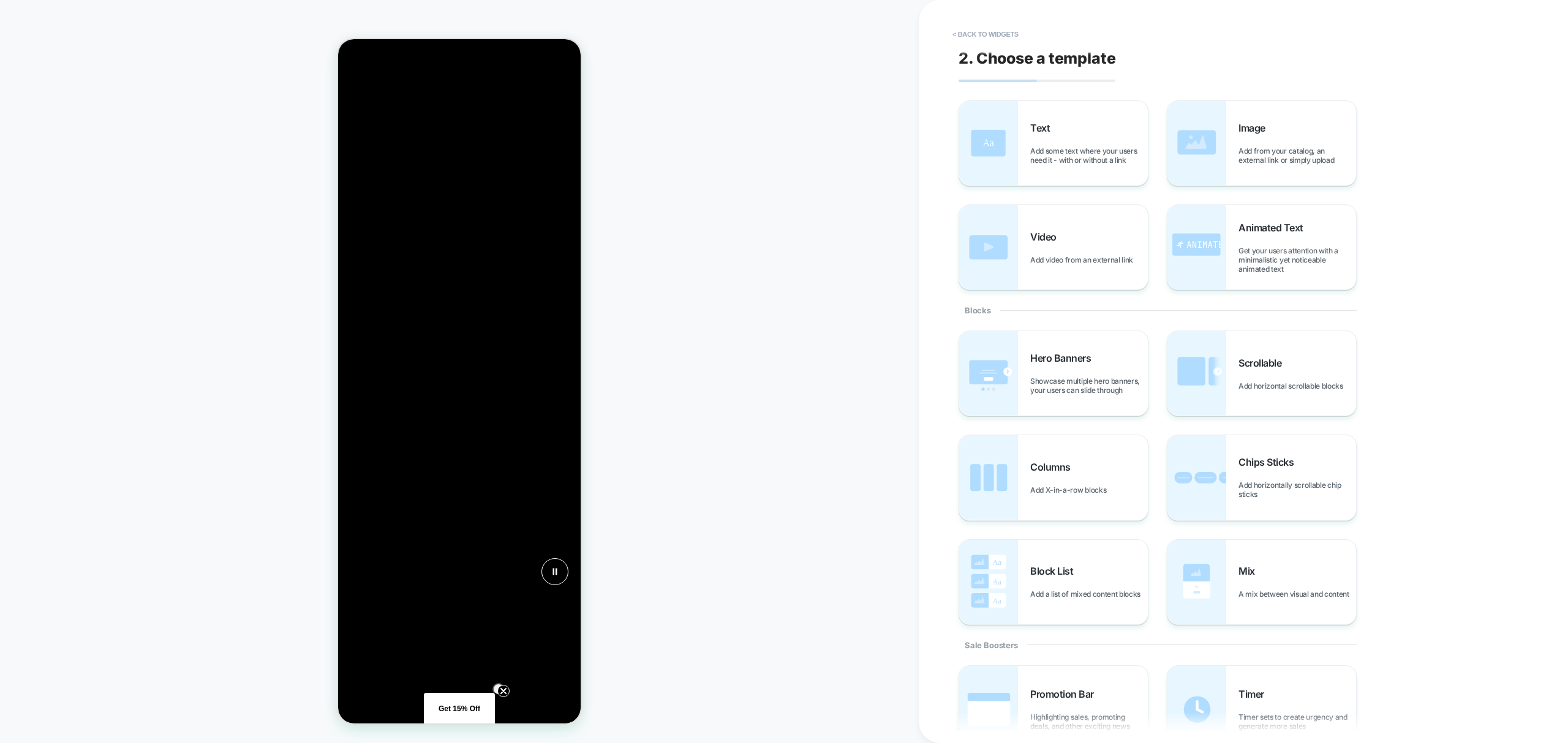
scroll to position [0, 233]
